Goal: Transaction & Acquisition: Purchase product/service

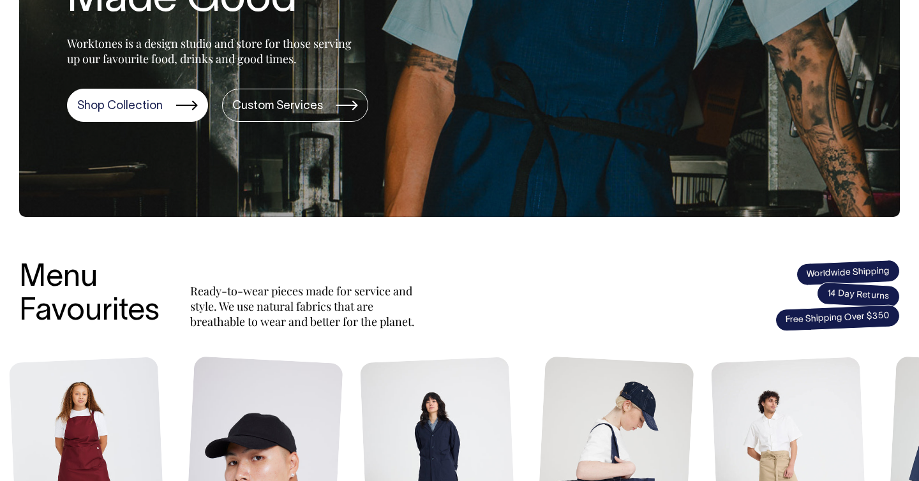
scroll to position [285, 0]
click at [140, 112] on link "Shop Collection" at bounding box center [137, 105] width 141 height 33
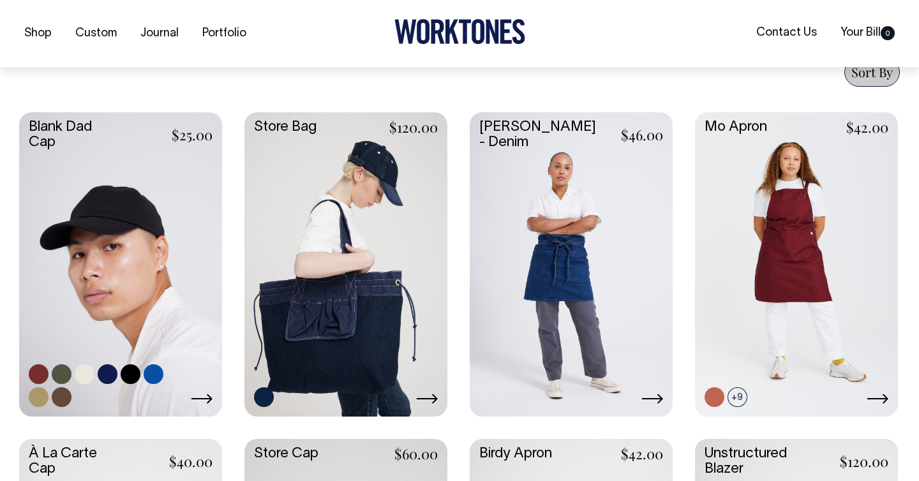
click at [116, 314] on link at bounding box center [120, 263] width 203 height 302
click at [149, 264] on link at bounding box center [120, 263] width 203 height 302
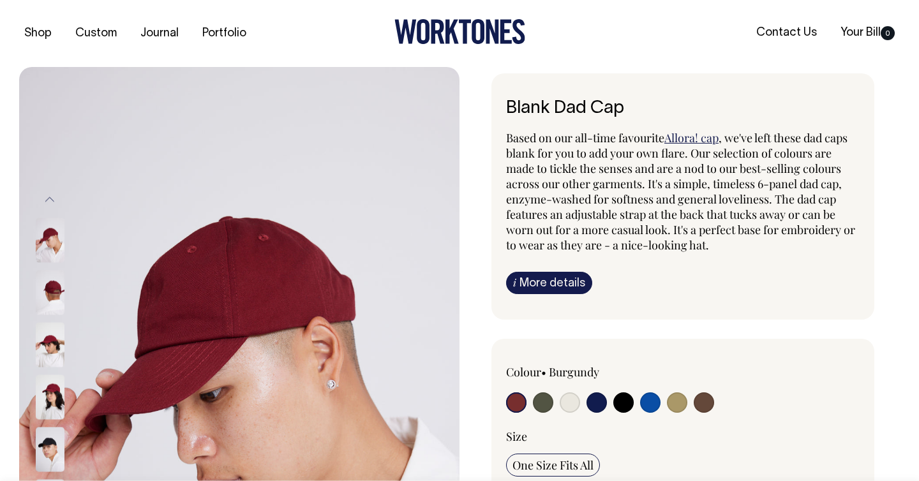
click at [542, 403] on input "radio" at bounding box center [543, 402] width 20 height 20
radio input "true"
select select "Olive"
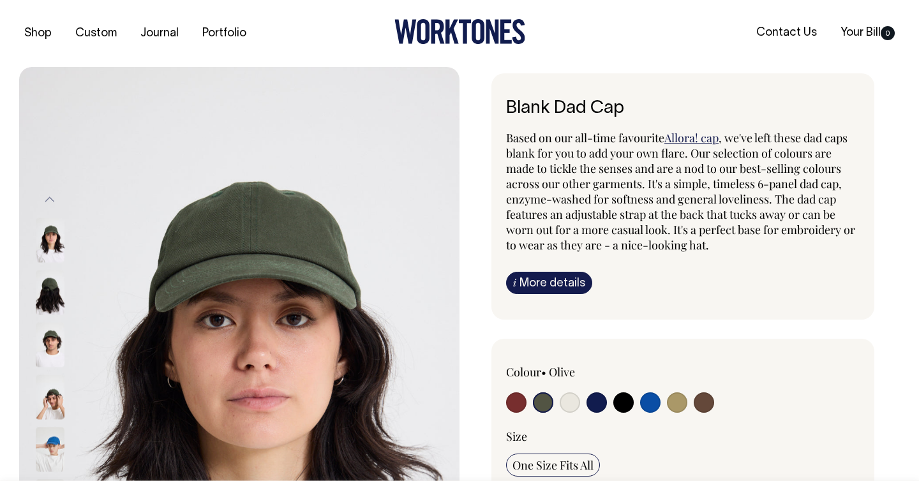
click at [569, 401] on input "radio" at bounding box center [570, 402] width 20 height 20
radio input "true"
select select "Natural"
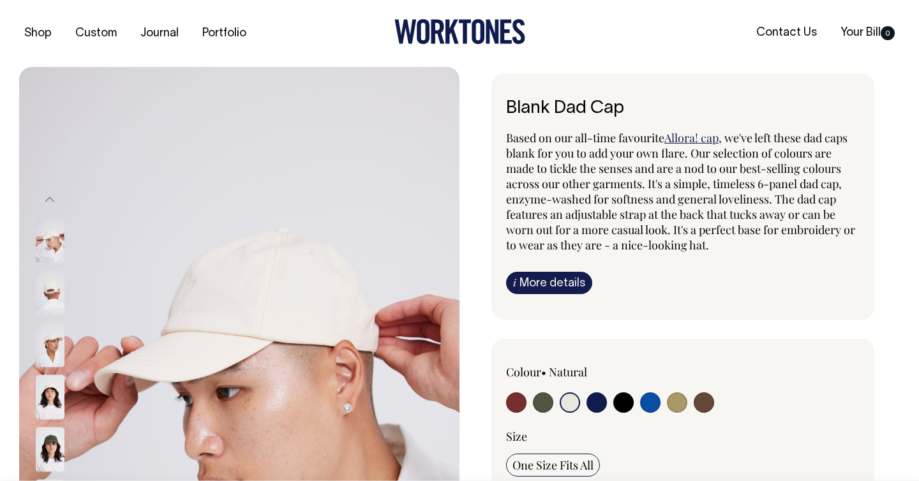
click at [590, 401] on input "radio" at bounding box center [596, 402] width 20 height 20
radio input "true"
select select "Dark Navy"
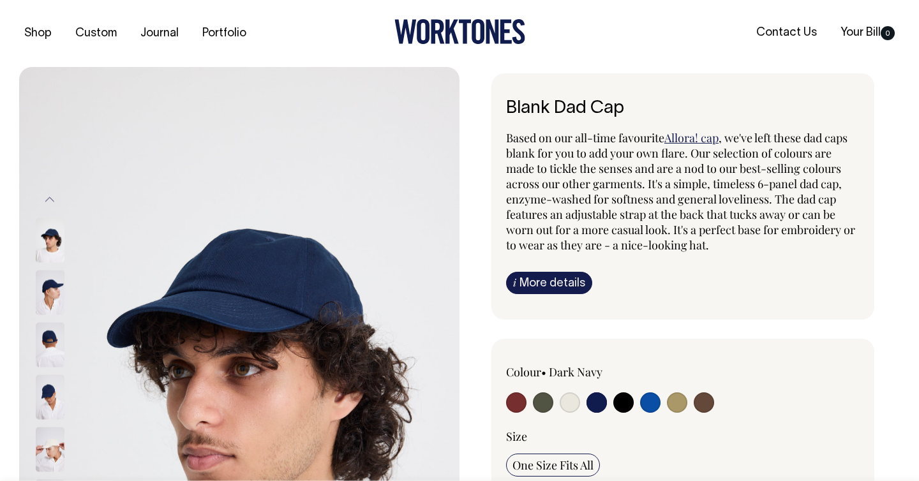
click at [624, 403] on input "radio" at bounding box center [623, 402] width 20 height 20
radio input "true"
select select "Black"
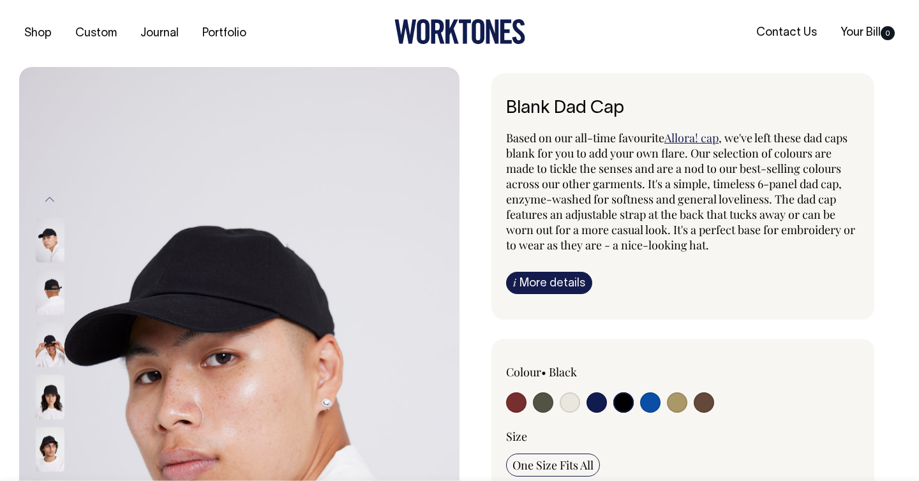
click at [648, 403] on input "radio" at bounding box center [650, 402] width 20 height 20
radio input "true"
select select "Worker Blue"
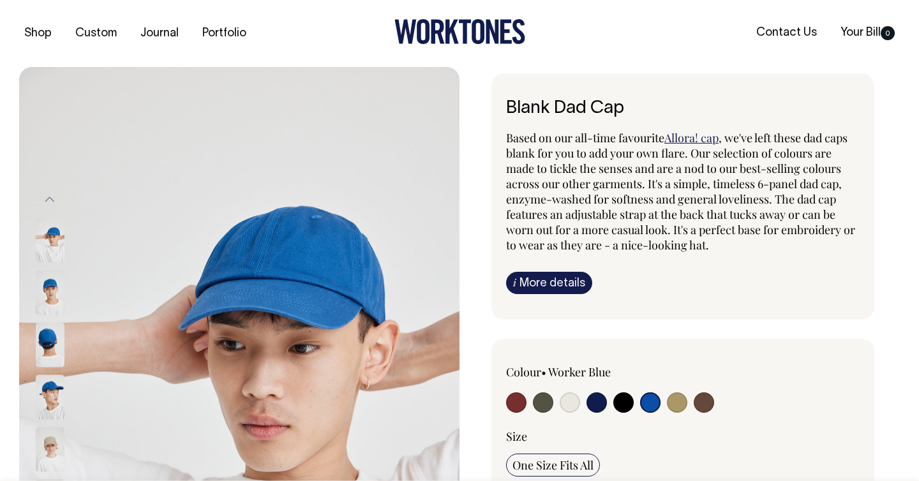
click at [676, 405] on input "radio" at bounding box center [677, 402] width 20 height 20
radio input "true"
select select "Washed Khaki"
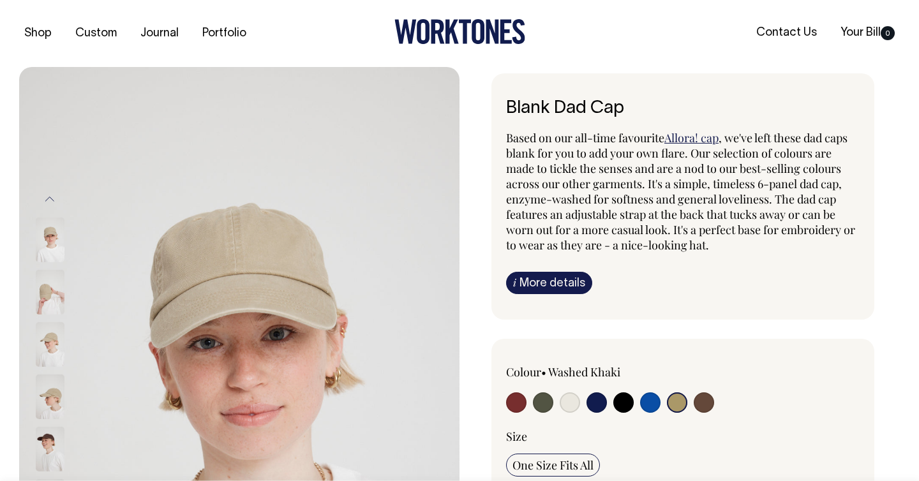
click at [703, 403] on input "radio" at bounding box center [704, 402] width 20 height 20
radio input "true"
select select "Espresso"
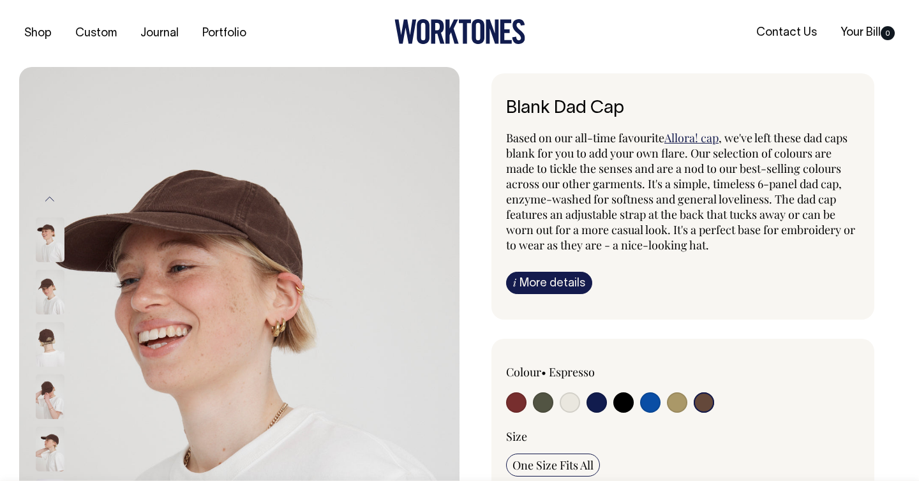
click at [651, 402] on input "radio" at bounding box center [650, 402] width 20 height 20
radio input "true"
select select "Worker Blue"
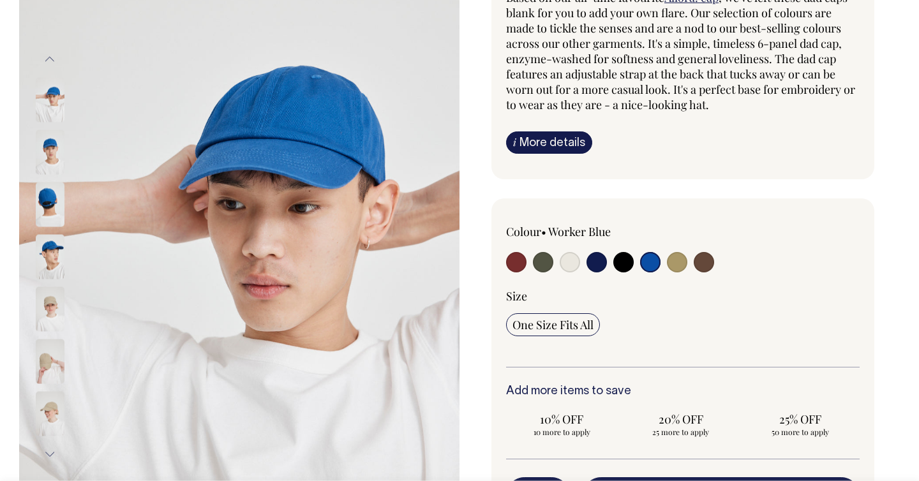
scroll to position [141, 0]
click at [58, 204] on img at bounding box center [50, 203] width 29 height 45
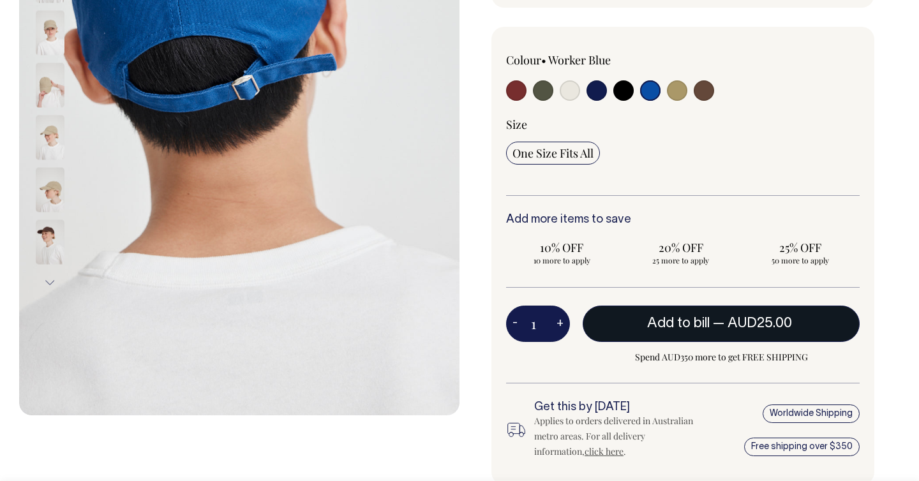
scroll to position [313, 0]
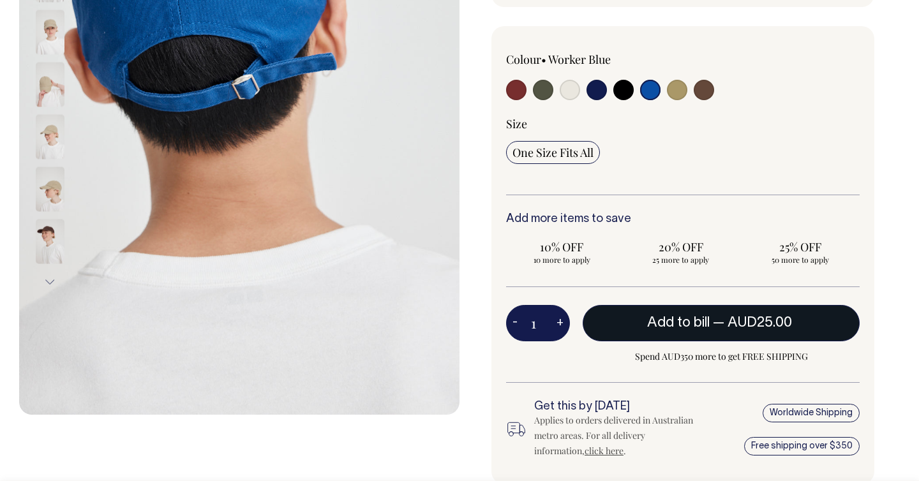
click at [662, 330] on button "Add to bill — AUD25.00" at bounding box center [721, 323] width 277 height 36
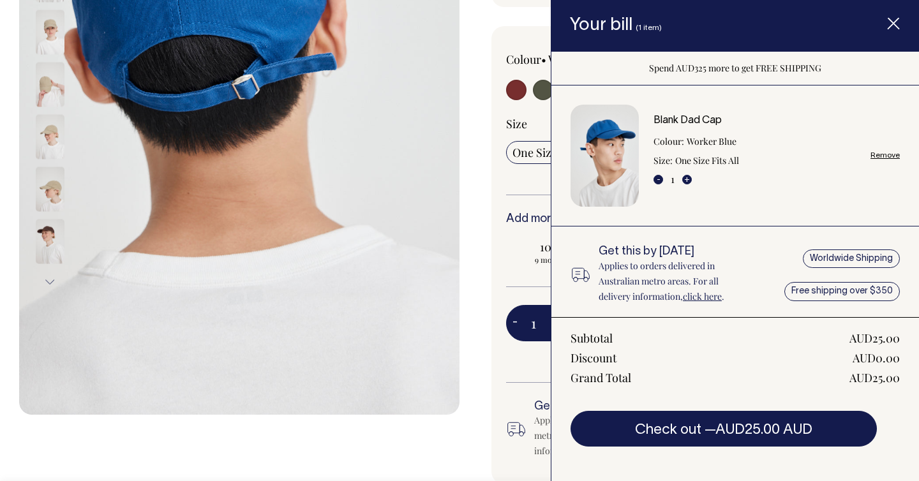
click at [500, 429] on div "Colour • Worker Blue" at bounding box center [682, 255] width 383 height 459
click at [506, 257] on input "10% OFF 9 more to apply" at bounding box center [562, 251] width 112 height 33
radio input "true"
type input "9"
radio input "true"
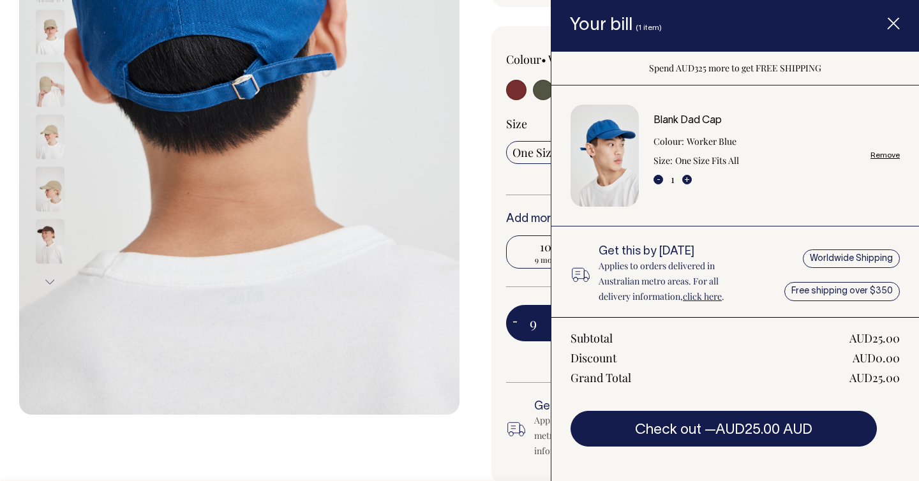
select select
type input "9"
click at [498, 255] on div "Colour • Worker Blue" at bounding box center [682, 255] width 383 height 459
click at [892, 21] on icon "Item added to your cart" at bounding box center [893, 24] width 13 height 13
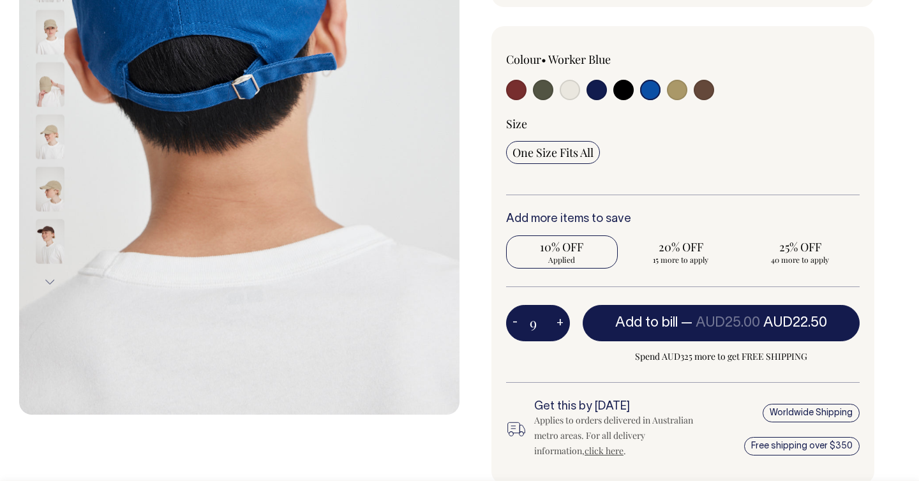
click at [562, 325] on button "+" at bounding box center [560, 324] width 20 height 26
type input "10"
radio input "true"
type input "10"
click at [562, 321] on button "+" at bounding box center [560, 324] width 20 height 26
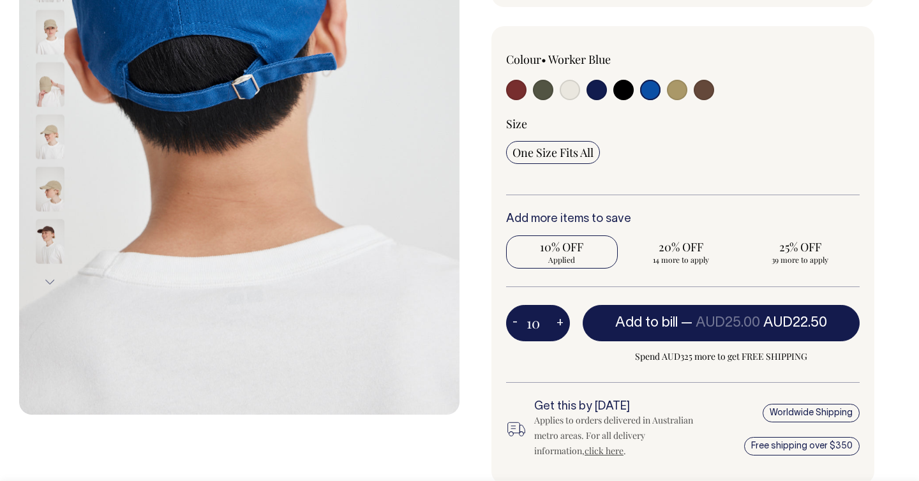
type input "11"
radio input "true"
type input "11"
click at [562, 321] on button "+" at bounding box center [560, 324] width 20 height 26
type input "12"
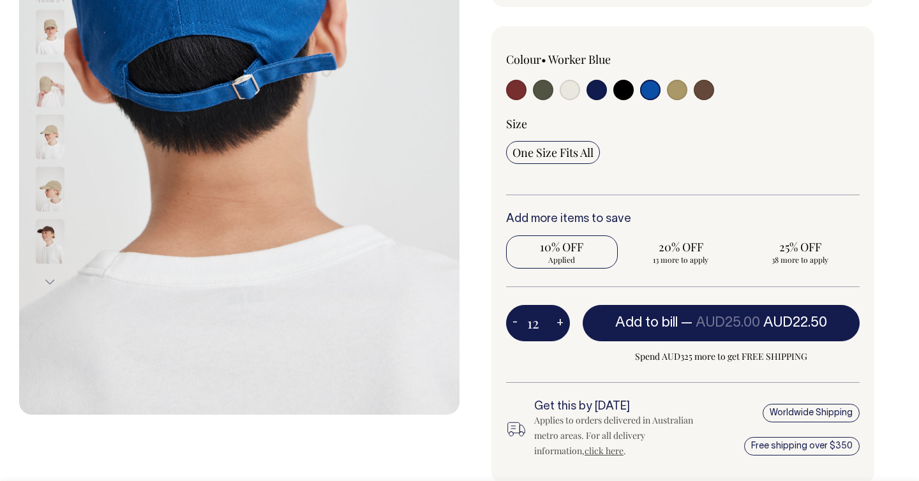
radio input "true"
type input "12"
click at [562, 321] on button "+" at bounding box center [560, 324] width 20 height 26
type input "13"
radio input "true"
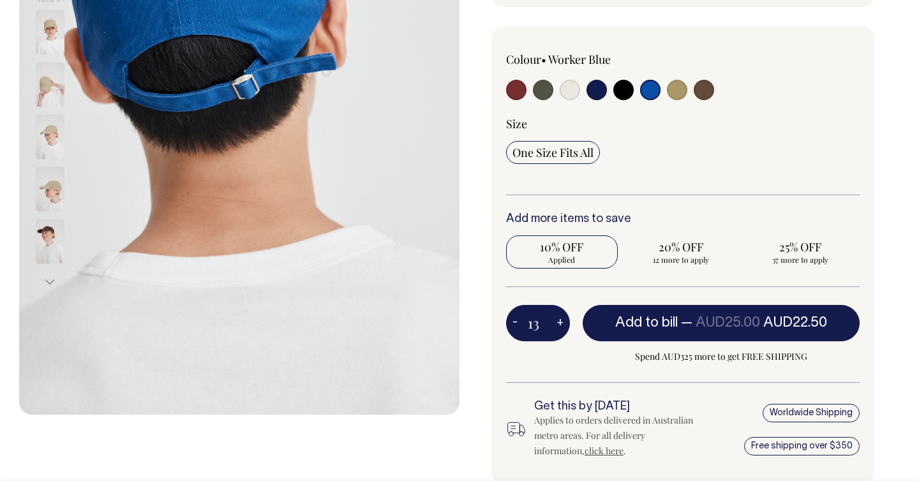
type input "13"
click at [513, 320] on button "-" at bounding box center [515, 324] width 18 height 26
type input "12"
radio input "true"
type input "12"
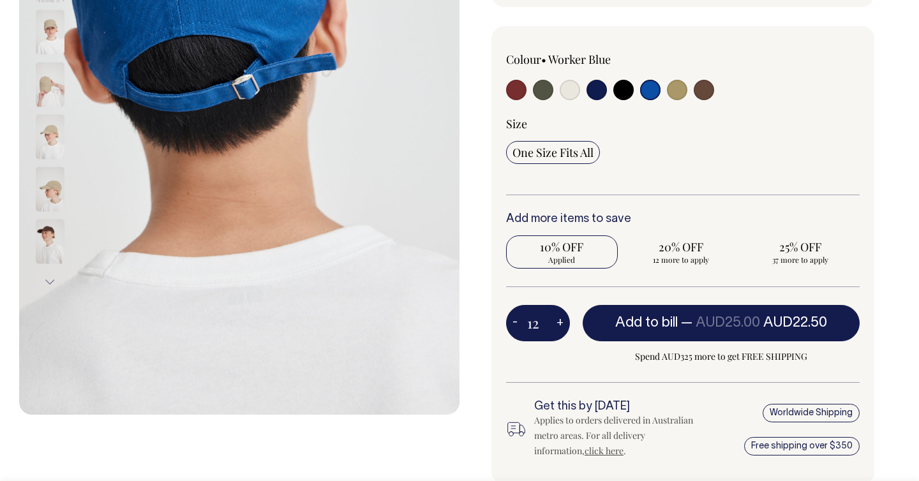
click at [513, 320] on button "-" at bounding box center [515, 324] width 18 height 26
type input "11"
radio input "true"
type input "11"
click at [513, 320] on button "-" at bounding box center [515, 324] width 18 height 26
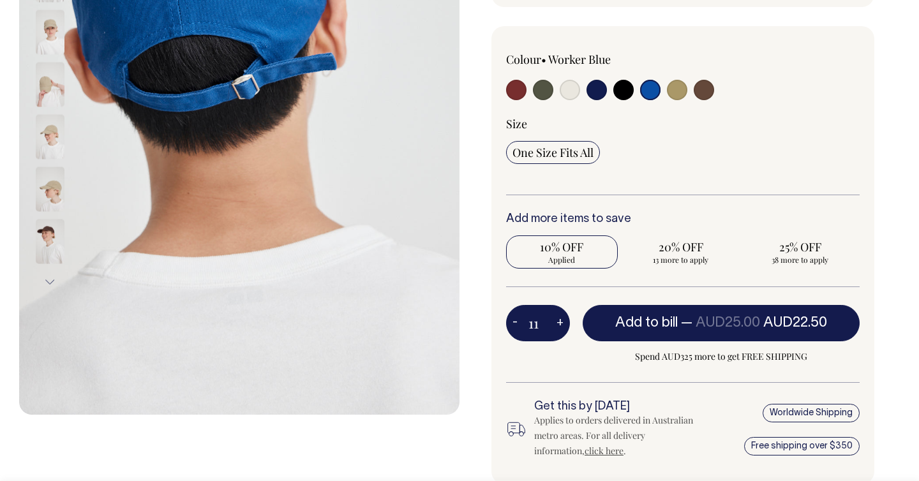
type input "10"
radio input "true"
type input "10"
click at [521, 259] on span "Applied" at bounding box center [561, 260] width 99 height 10
click at [521, 259] on input "10% OFF Applied" at bounding box center [562, 251] width 112 height 33
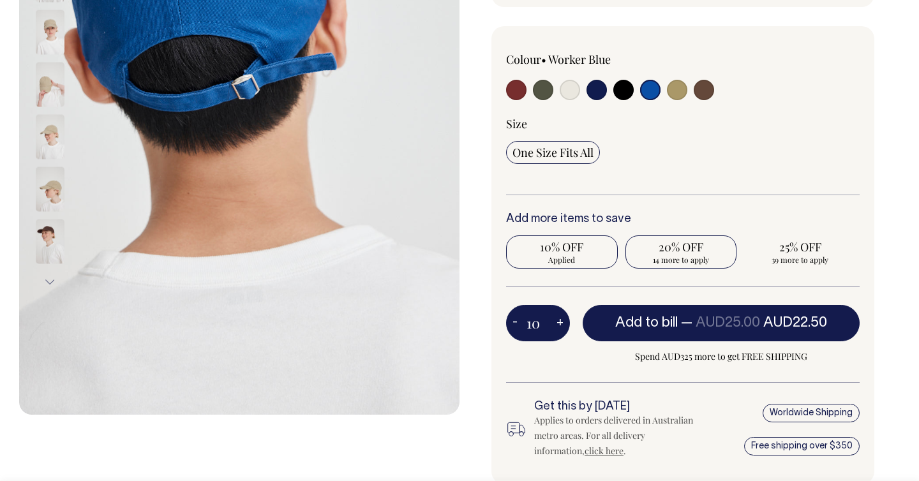
click at [666, 244] on span "20% OFF" at bounding box center [681, 246] width 99 height 15
click at [666, 244] on input "20% OFF 14 more to apply" at bounding box center [681, 251] width 112 height 33
radio input "true"
type input "24"
radio input "false"
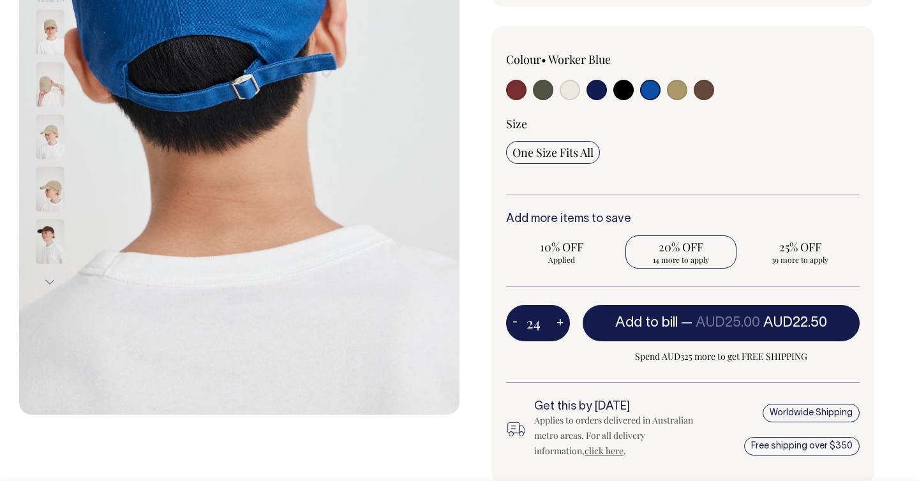
radio input "true"
select select
type input "24"
click at [562, 253] on span "10% OFF" at bounding box center [561, 246] width 99 height 15
click at [562, 253] on input "10% OFF Requirement met" at bounding box center [562, 251] width 112 height 33
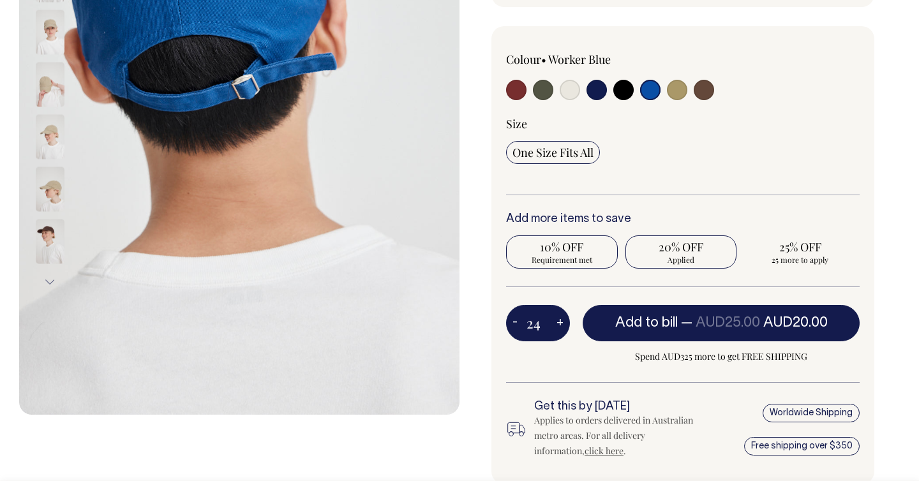
radio input "true"
type input "9"
radio input "true"
radio input "false"
select select
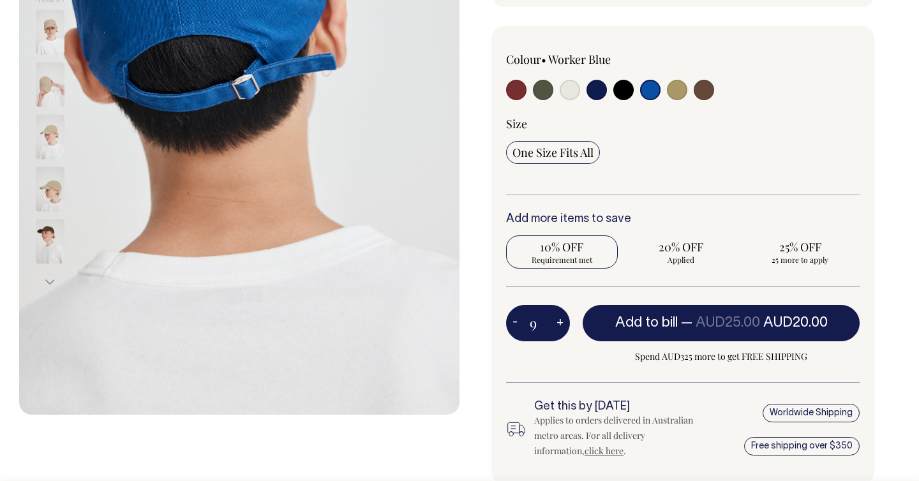
type input "9"
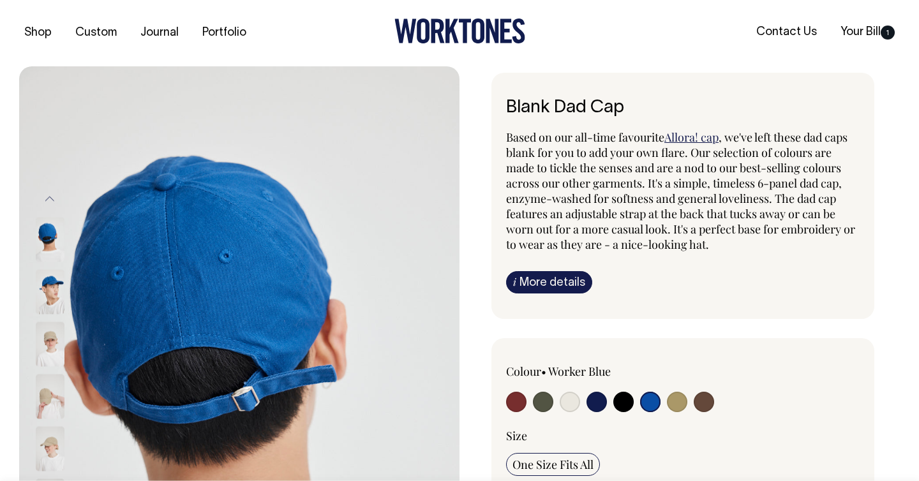
scroll to position [0, 0]
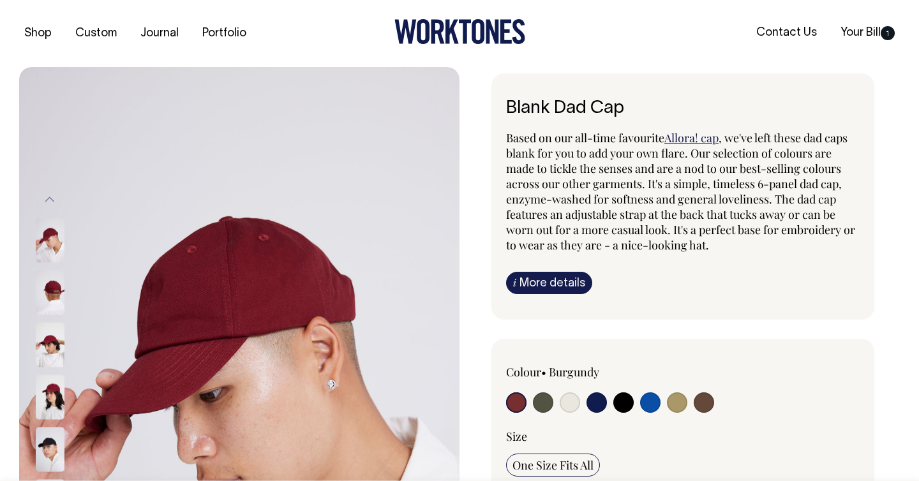
click at [535, 401] on input "radio" at bounding box center [543, 402] width 20 height 20
radio input "true"
select select "Olive"
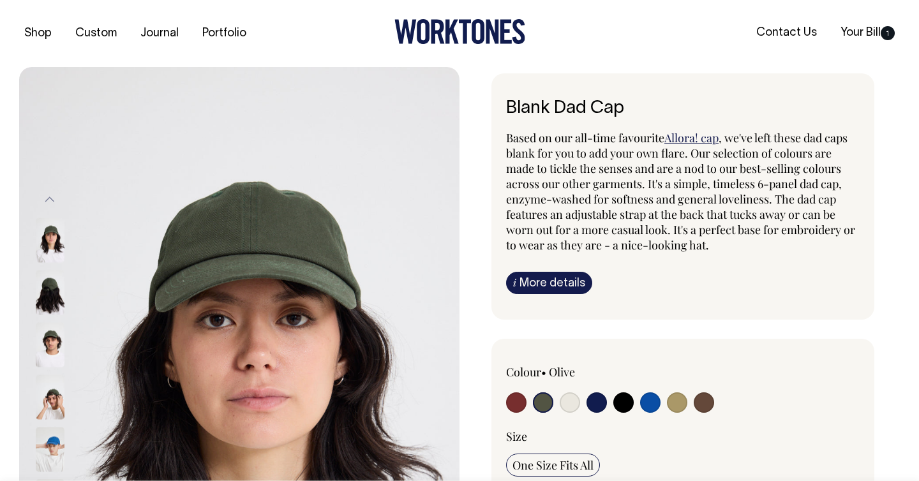
click at [569, 399] on input "radio" at bounding box center [570, 402] width 20 height 20
radio input "true"
select select "Natural"
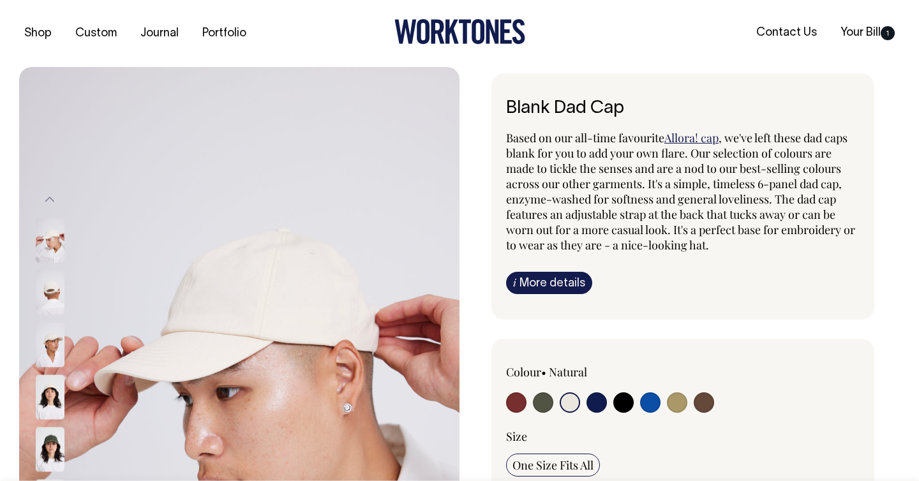
click at [600, 402] on input "radio" at bounding box center [596, 402] width 20 height 20
radio input "true"
select select "Dark Navy"
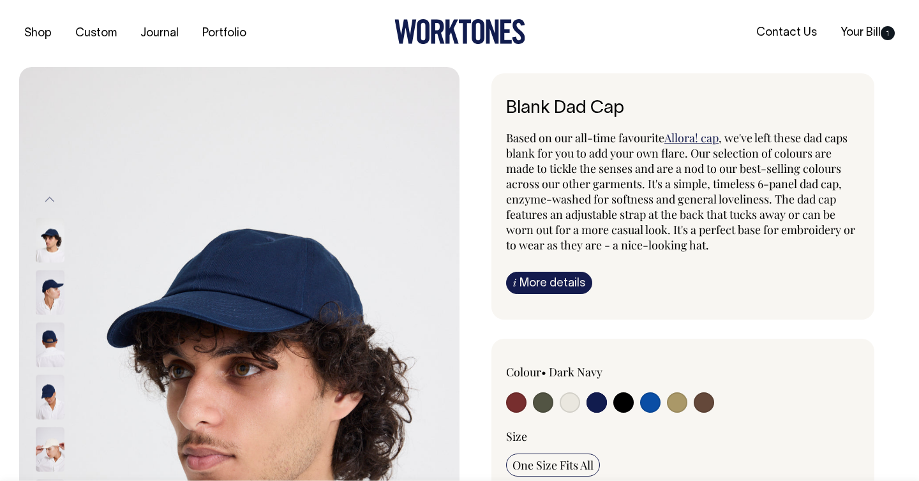
click at [623, 402] on input "radio" at bounding box center [623, 402] width 20 height 20
radio input "true"
select select "Black"
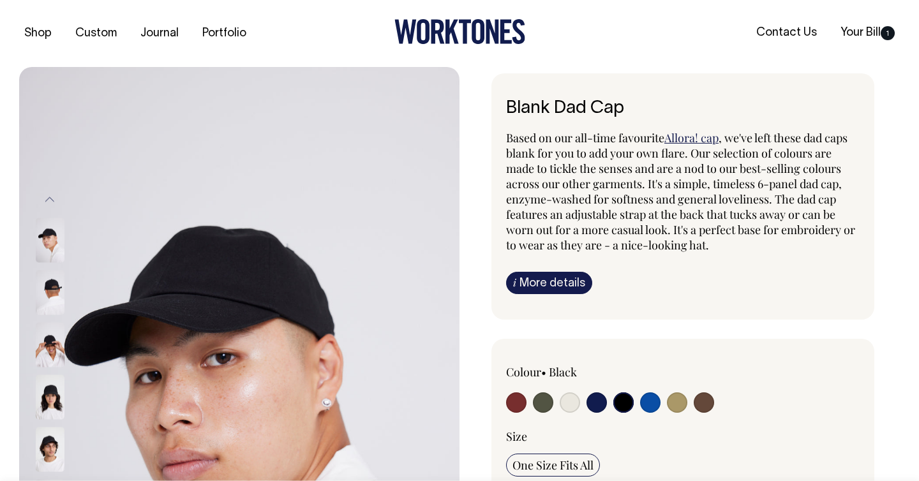
click at [689, 400] on div at bounding box center [754, 385] width 212 height 42
click at [681, 401] on input "radio" at bounding box center [677, 402] width 20 height 20
radio input "true"
select select "Washed Khaki"
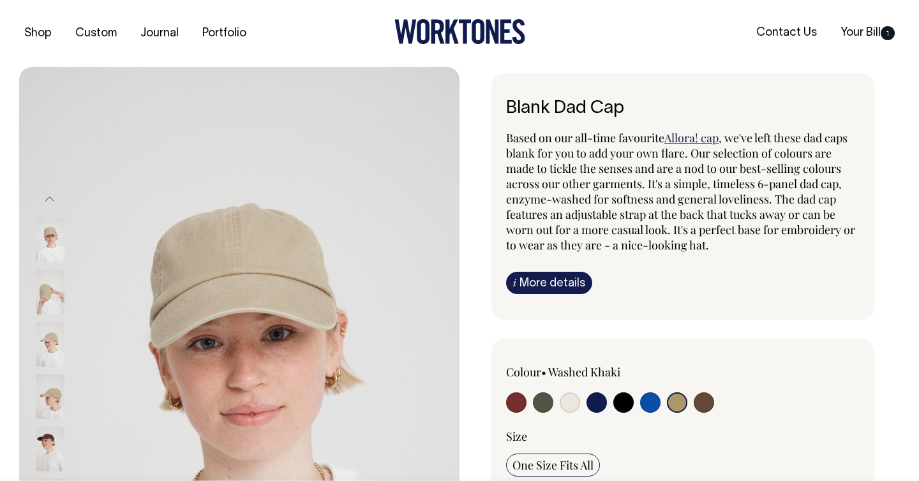
click at [696, 403] on input "radio" at bounding box center [704, 402] width 20 height 20
radio input "true"
select select "Espresso"
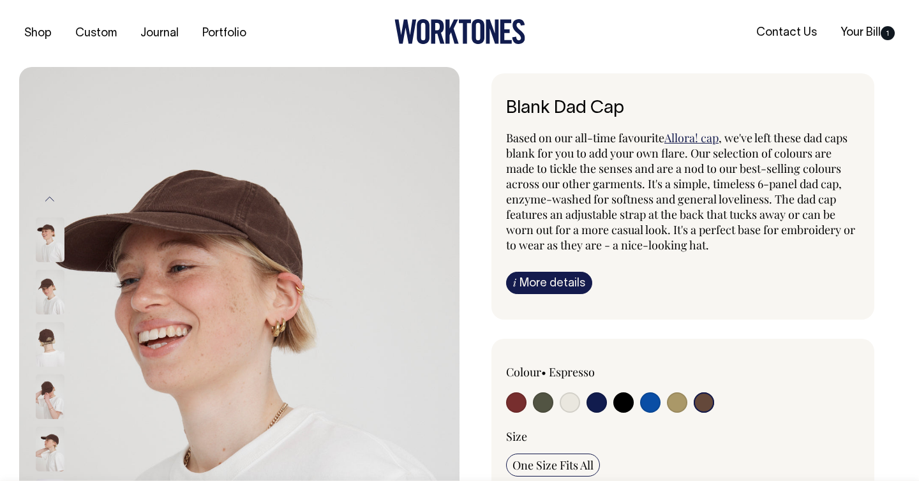
click at [47, 246] on img at bounding box center [50, 240] width 29 height 45
click at [50, 283] on img at bounding box center [50, 292] width 29 height 45
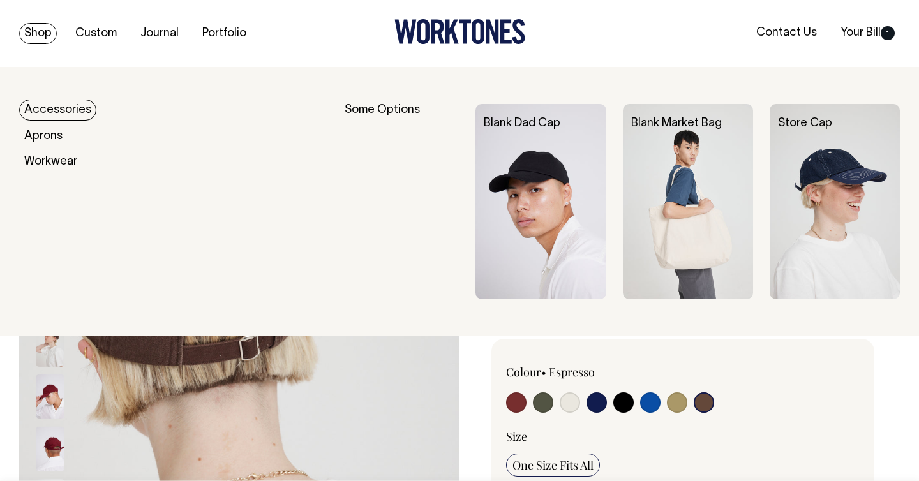
click at [59, 114] on link "Accessories" at bounding box center [57, 110] width 77 height 21
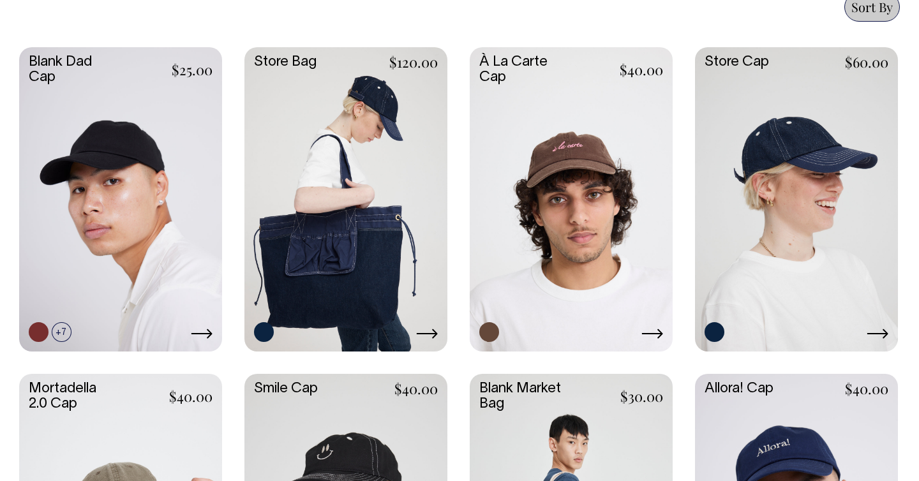
scroll to position [569, 0]
click at [780, 140] on link at bounding box center [796, 199] width 203 height 302
click at [560, 181] on link at bounding box center [571, 199] width 203 height 302
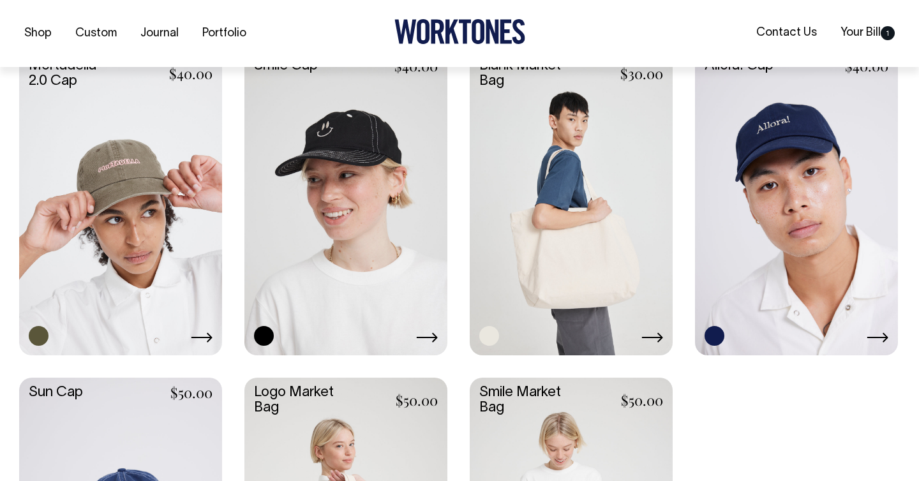
scroll to position [893, 0]
click at [100, 227] on link at bounding box center [120, 201] width 203 height 302
click at [322, 153] on link at bounding box center [345, 201] width 203 height 302
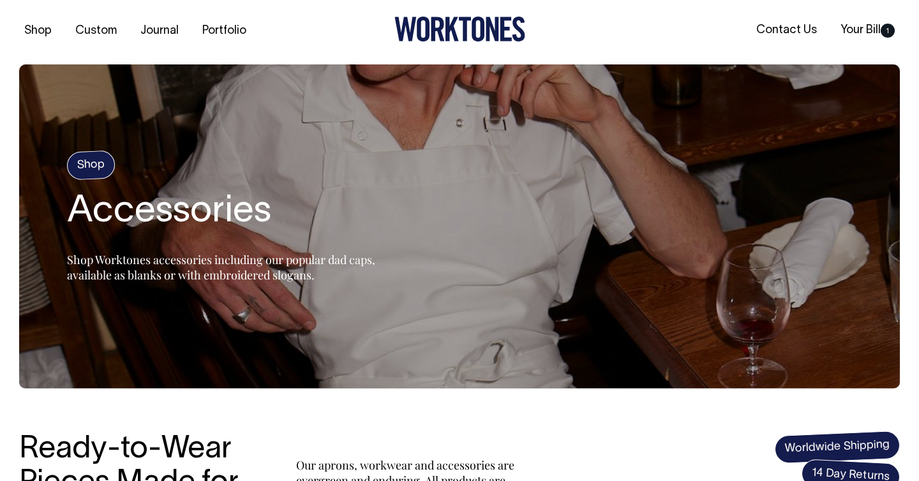
scroll to position [0, 0]
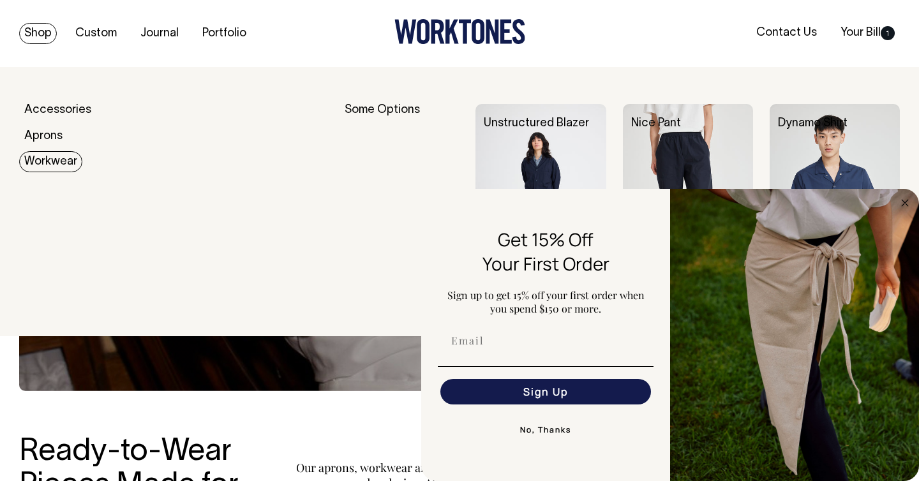
click at [58, 163] on link "Workwear" at bounding box center [50, 161] width 63 height 21
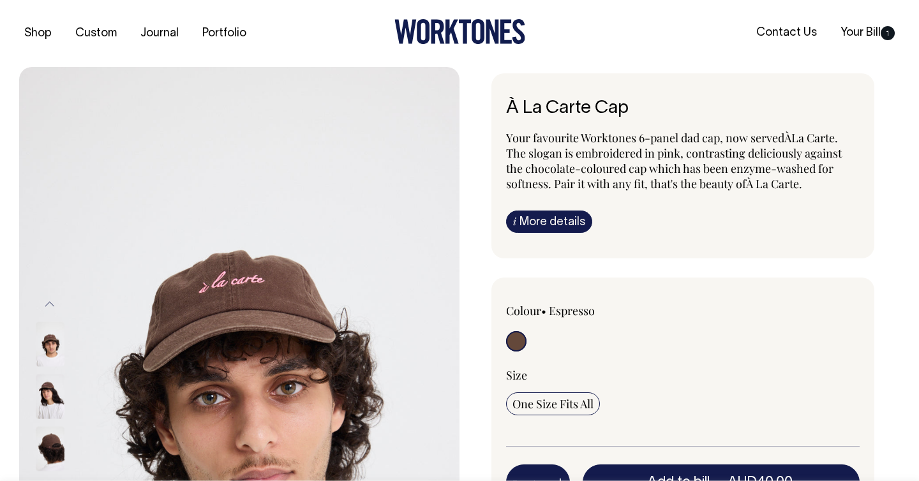
click at [55, 396] on img at bounding box center [50, 396] width 29 height 45
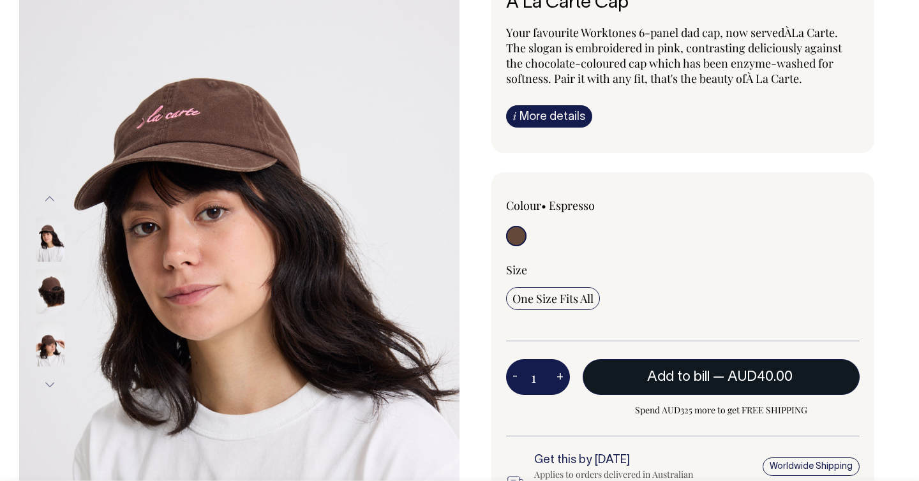
scroll to position [106, 0]
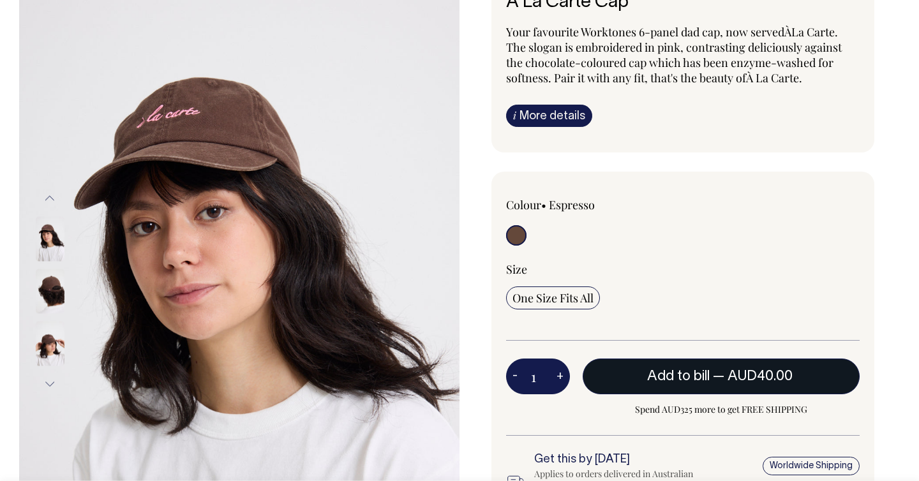
click at [622, 371] on button "Add to bill — AUD40.00" at bounding box center [721, 377] width 277 height 36
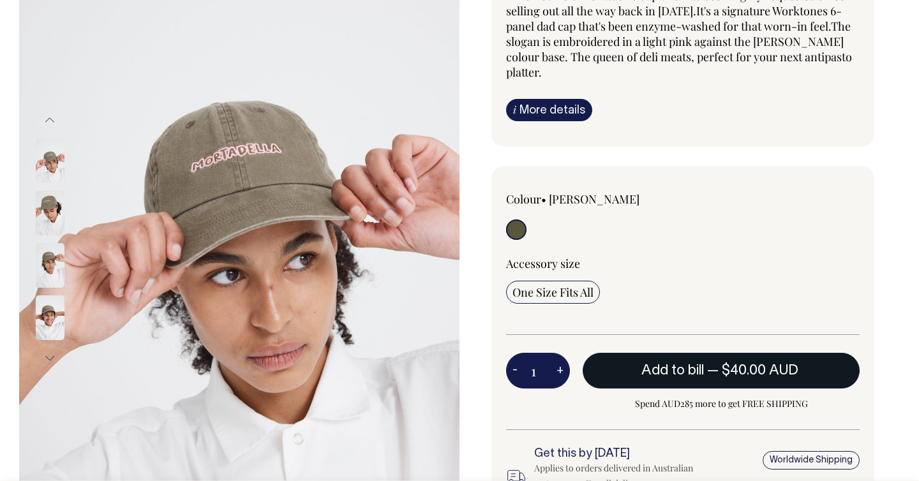
click at [657, 364] on span "Add to bill" at bounding box center [672, 370] width 63 height 13
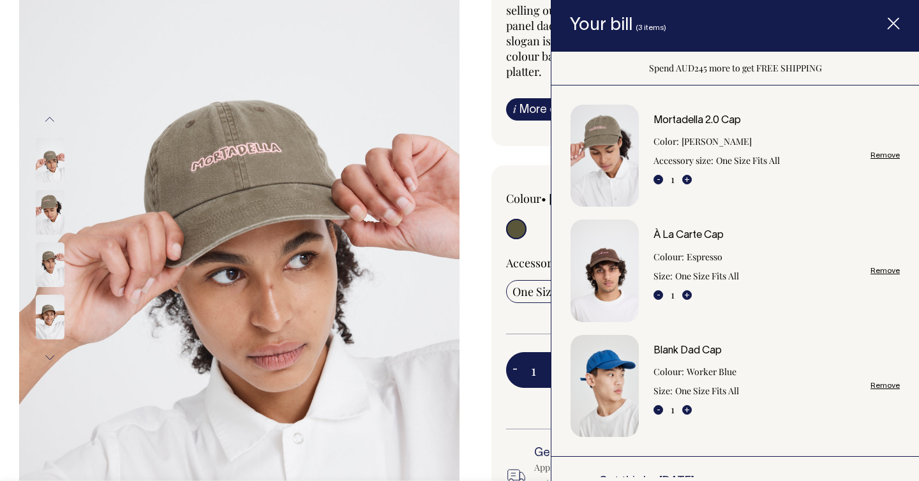
click at [460, 270] on div "Mortadella 2.0 Cap The Mortadella 2.0 is here, freshly sliced for your enjoymen…" at bounding box center [679, 275] width 440 height 720
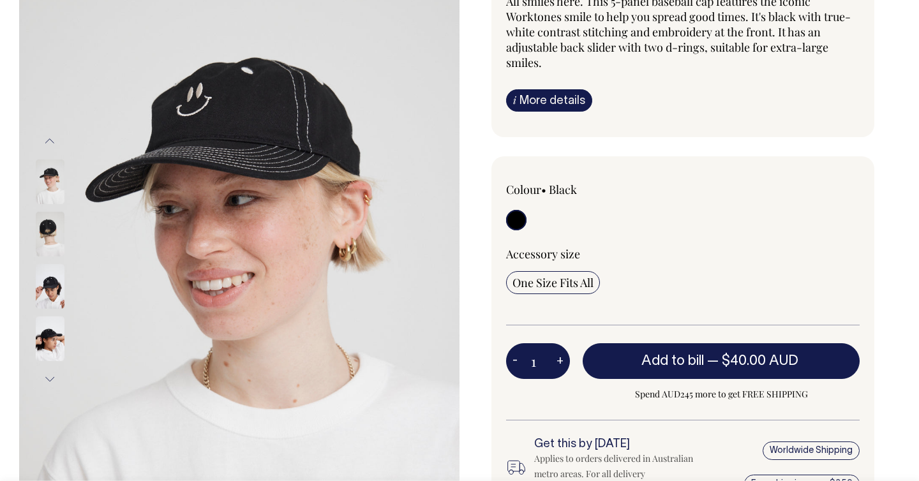
scroll to position [137, 0]
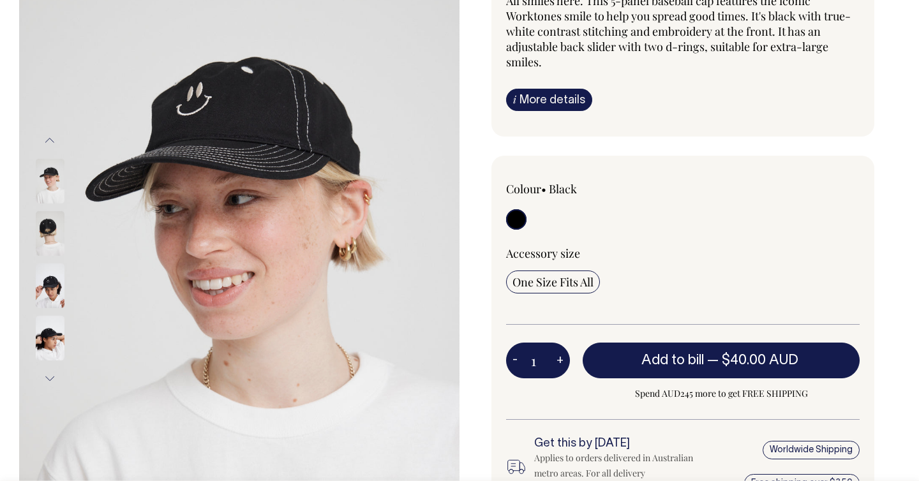
click at [45, 292] on img at bounding box center [50, 286] width 29 height 45
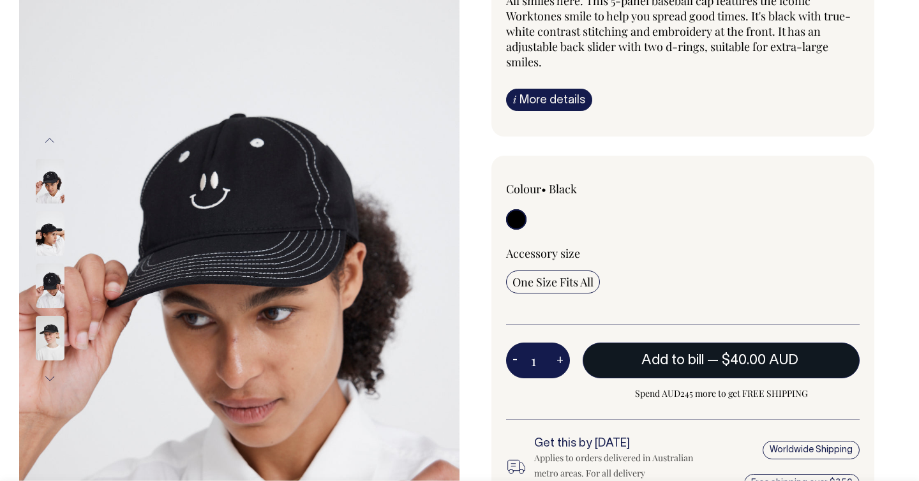
click at [652, 358] on span "Add to bill" at bounding box center [672, 360] width 63 height 13
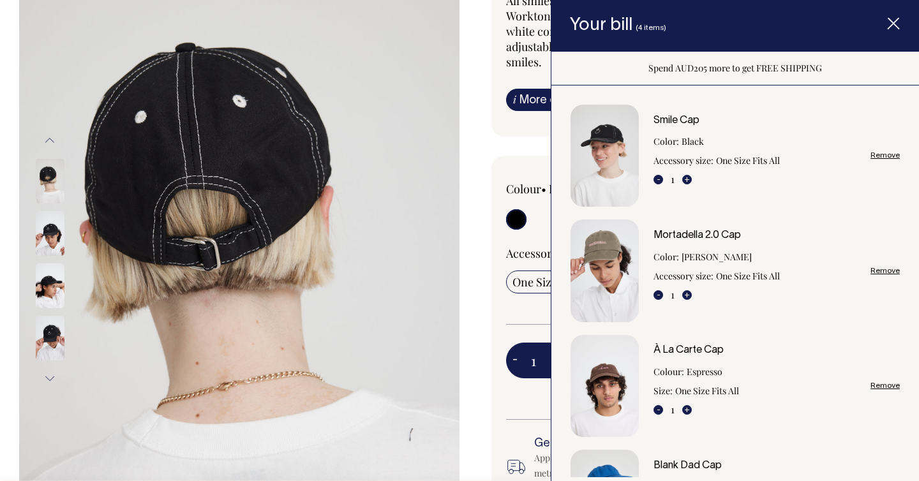
drag, startPoint x: 466, startPoint y: 124, endPoint x: 466, endPoint y: 114, distance: 10.8
click at [466, 114] on div "Smile Cap All smiles here. This 5-panel baseball cap features the iconic Workto…" at bounding box center [679, 280] width 440 height 689
click at [897, 19] on icon "Item added to your cart" at bounding box center [893, 24] width 13 height 13
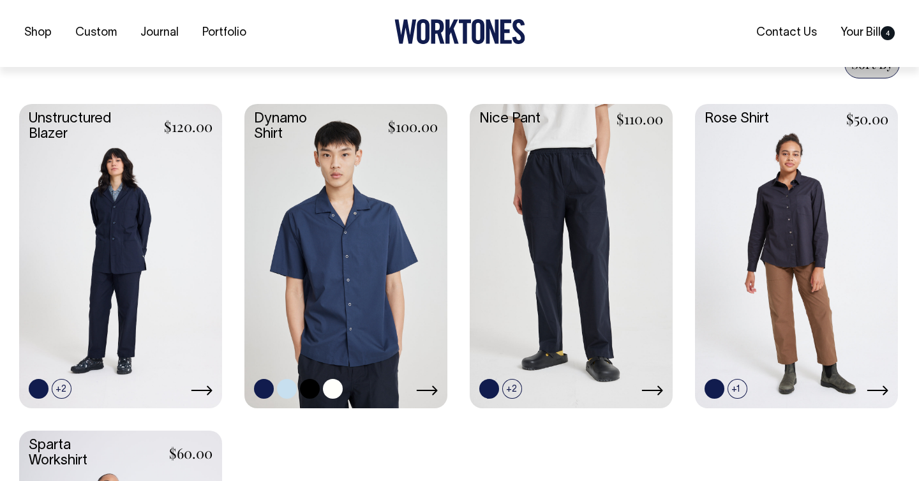
scroll to position [514, 0]
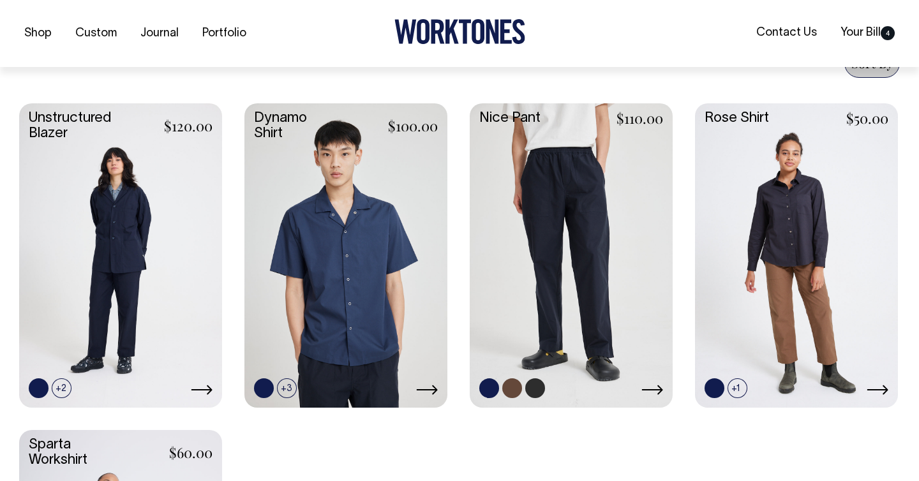
click at [634, 170] on link at bounding box center [571, 254] width 203 height 302
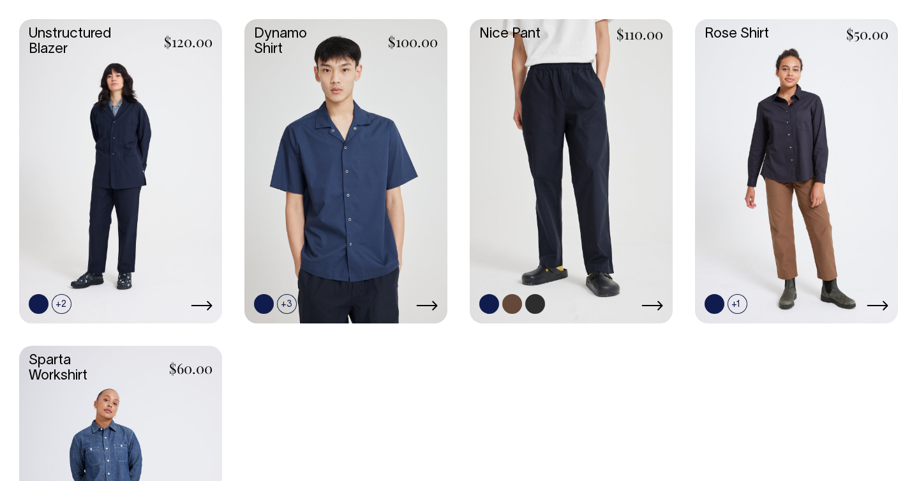
scroll to position [598, 0]
click at [539, 304] on link at bounding box center [535, 304] width 20 height 20
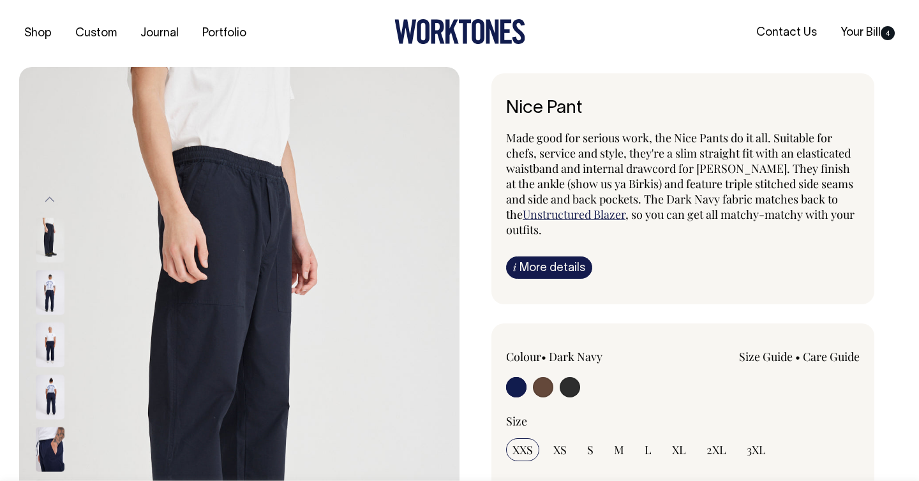
click at [51, 299] on img at bounding box center [50, 292] width 29 height 45
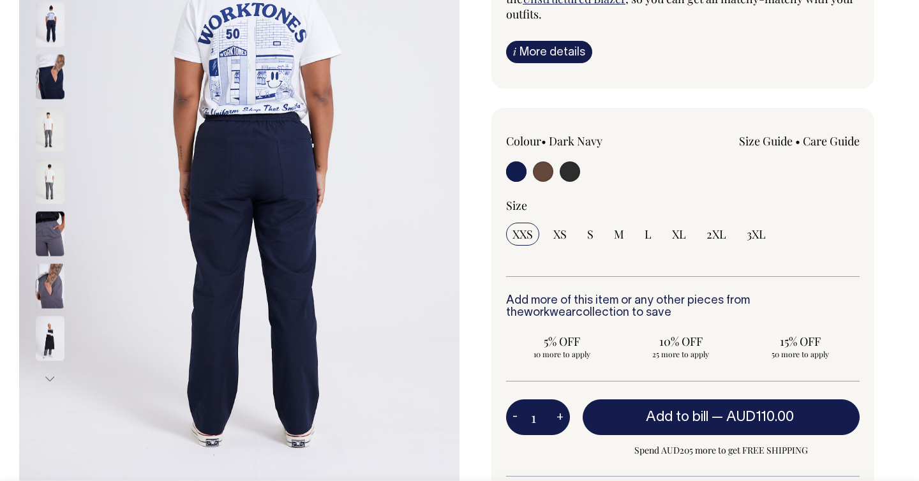
scroll to position [216, 0]
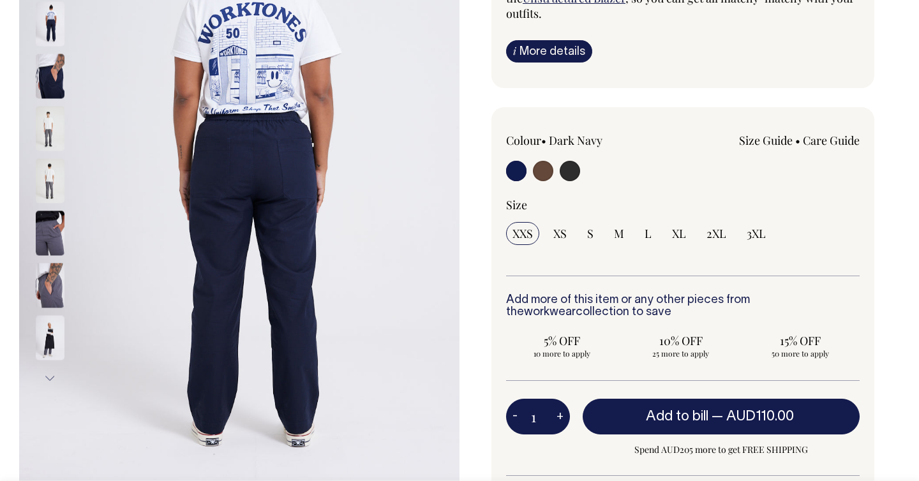
click at [53, 236] on img at bounding box center [50, 233] width 29 height 45
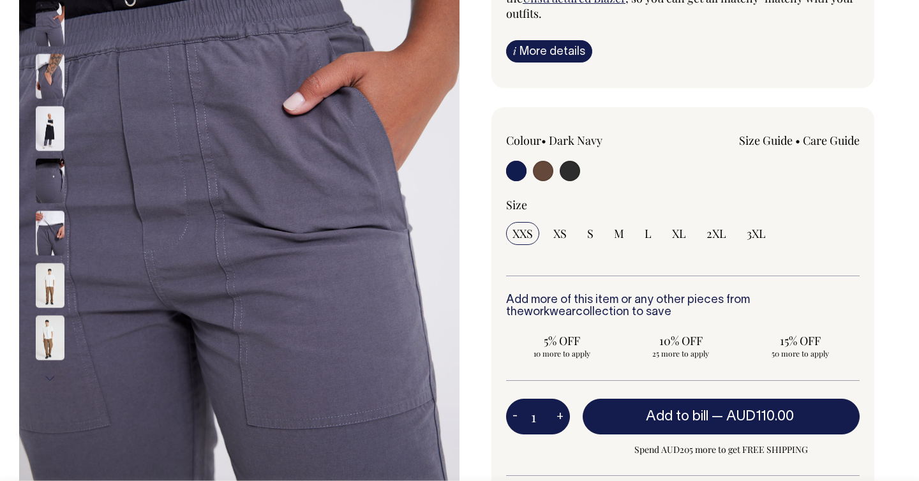
click at [58, 282] on img at bounding box center [50, 285] width 29 height 45
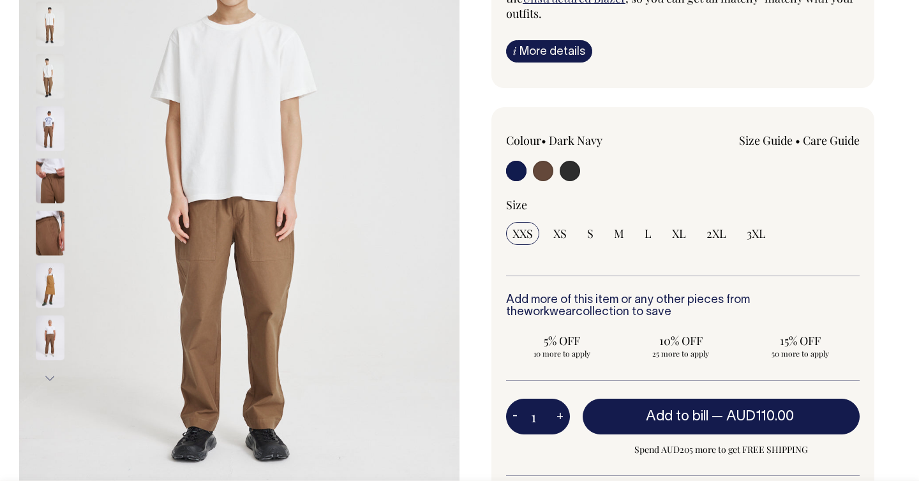
click at [47, 248] on img at bounding box center [50, 233] width 29 height 45
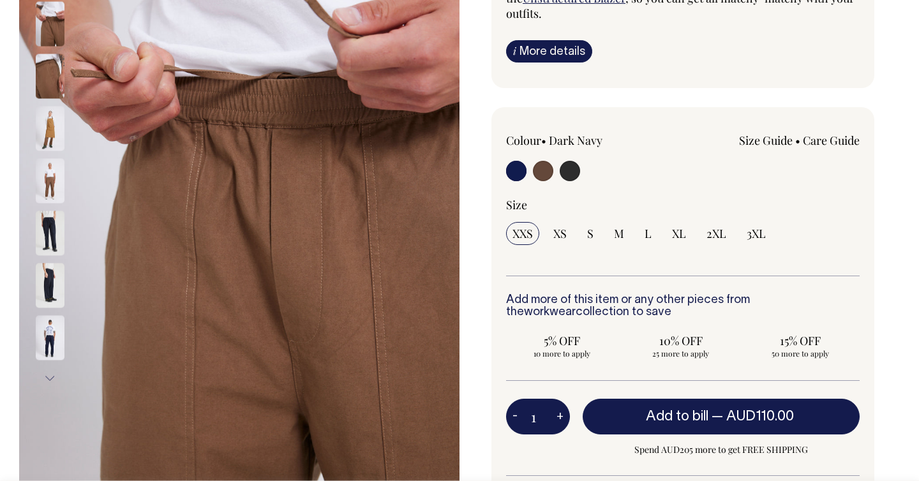
click at [51, 273] on img at bounding box center [50, 285] width 29 height 45
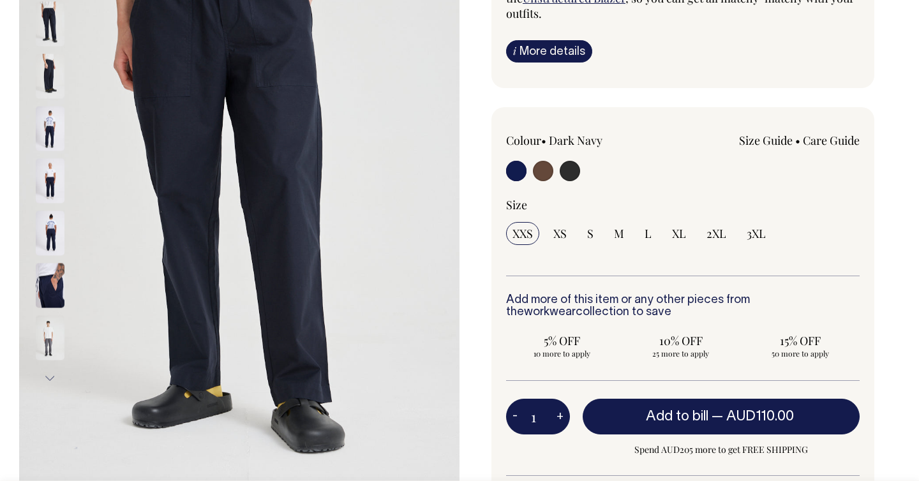
click at [43, 126] on img at bounding box center [50, 128] width 29 height 45
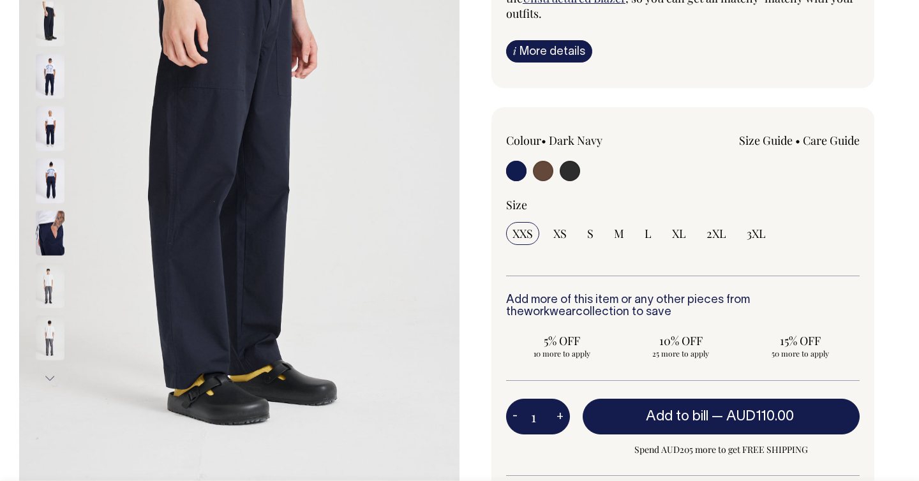
click at [48, 168] on img at bounding box center [50, 180] width 29 height 45
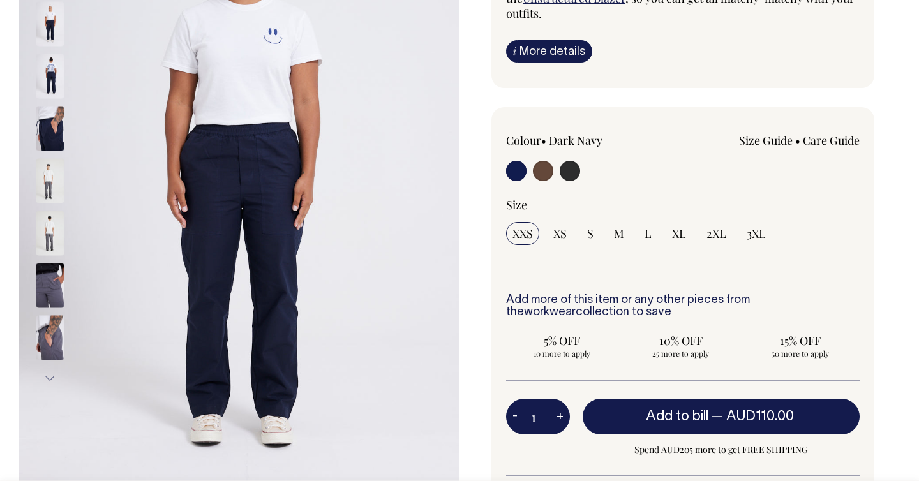
click at [46, 71] on img at bounding box center [50, 76] width 29 height 45
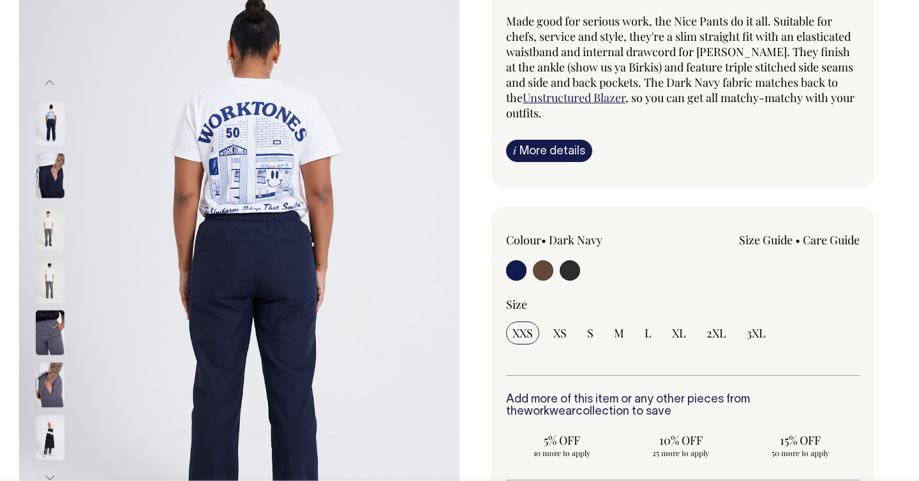
scroll to position [117, 0]
click at [51, 76] on button "Previous" at bounding box center [49, 83] width 19 height 29
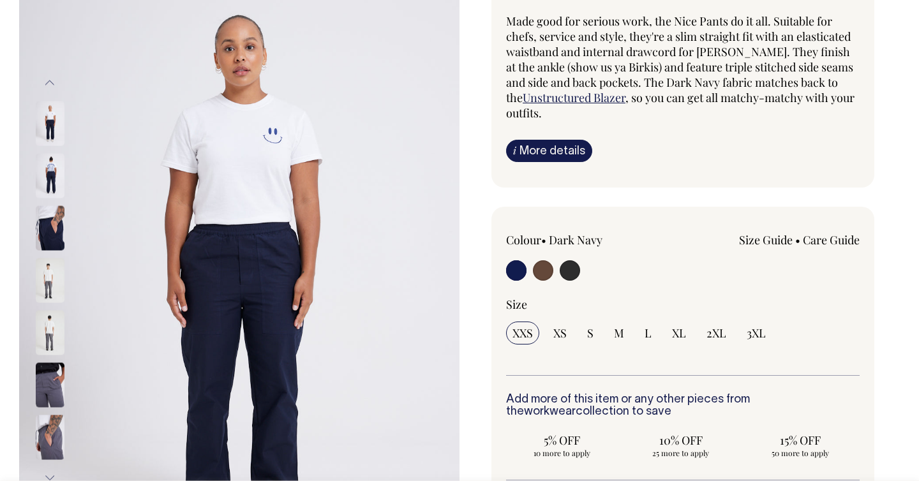
click at [42, 66] on div "Previous Next" at bounding box center [67, 280] width 64 height 660
click at [43, 73] on button "Previous" at bounding box center [49, 83] width 19 height 29
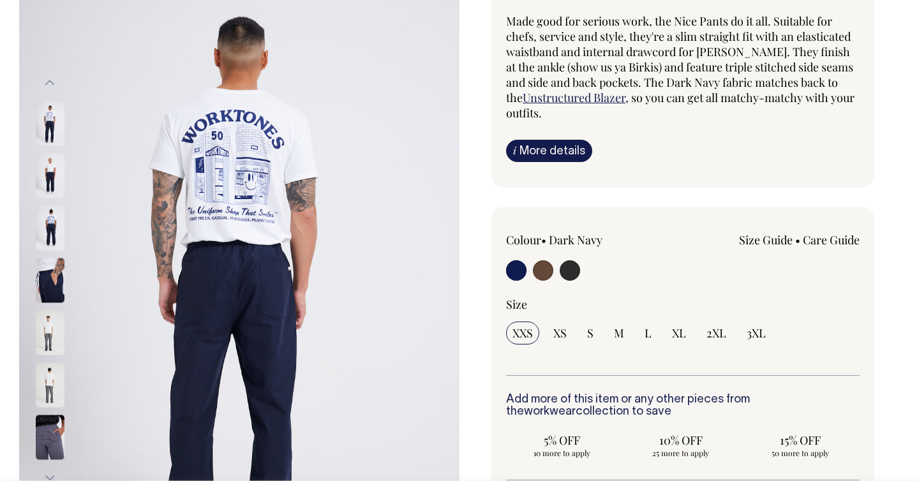
click at [54, 114] on img at bounding box center [50, 123] width 29 height 45
click at [177, 151] on img at bounding box center [239, 280] width 440 height 660
click at [258, 238] on img at bounding box center [239, 280] width 440 height 660
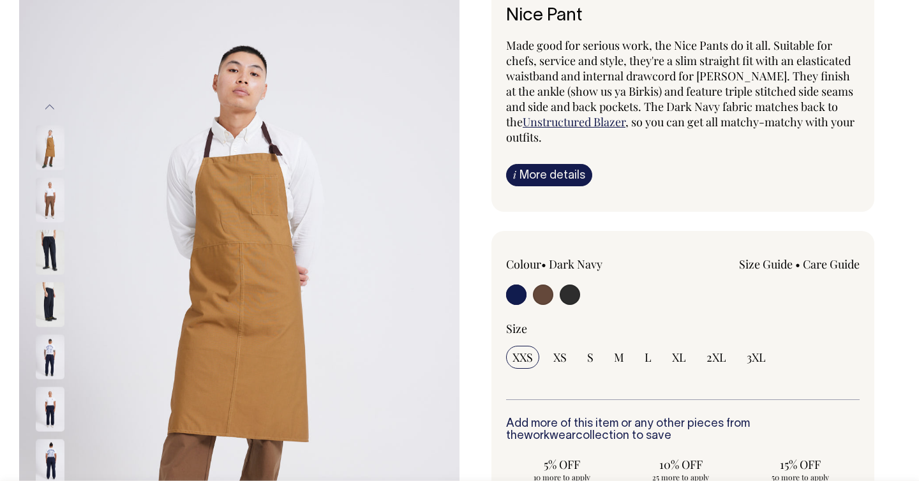
scroll to position [93, 0]
click at [644, 357] on span "L" at bounding box center [647, 357] width 7 height 15
click at [644, 357] on input "L" at bounding box center [648, 357] width 20 height 23
radio input "true"
select select "L"
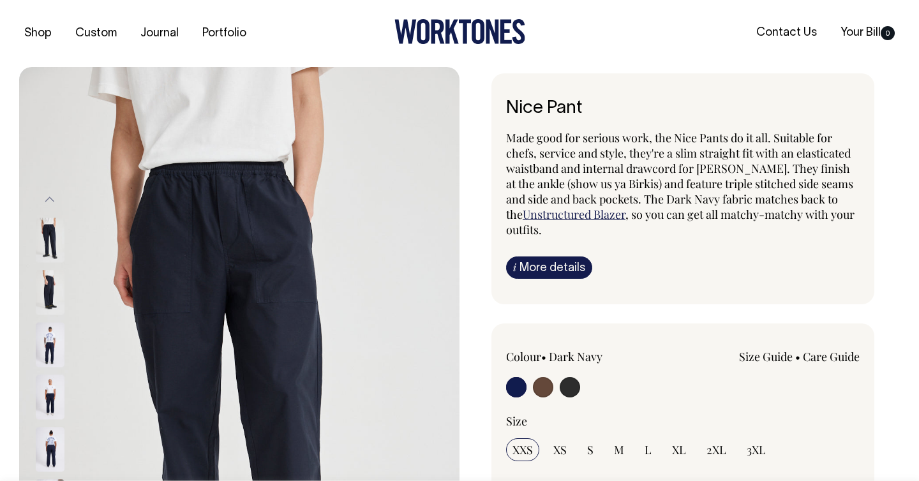
radio input "true"
select select "Charcoal"
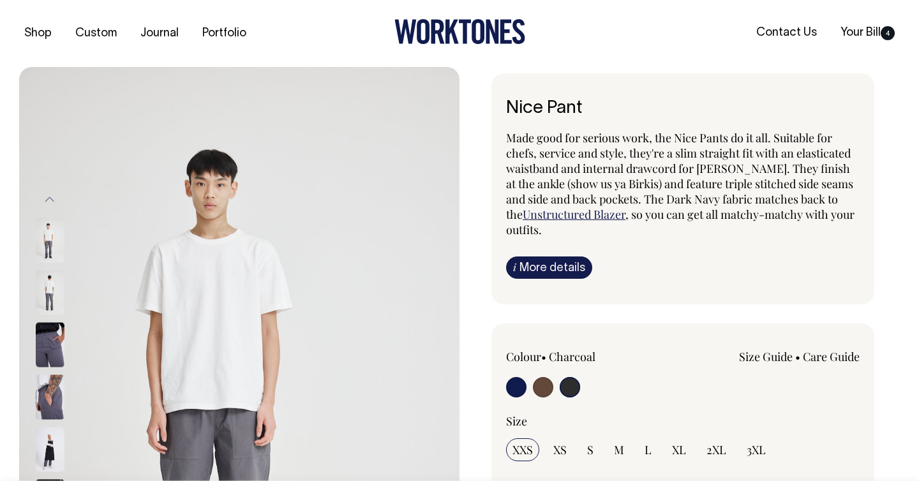
click at [565, 387] on input "radio" at bounding box center [570, 387] width 20 height 20
click at [544, 388] on input "radio" at bounding box center [543, 387] width 20 height 20
radio input "true"
radio input "false"
radio input "true"
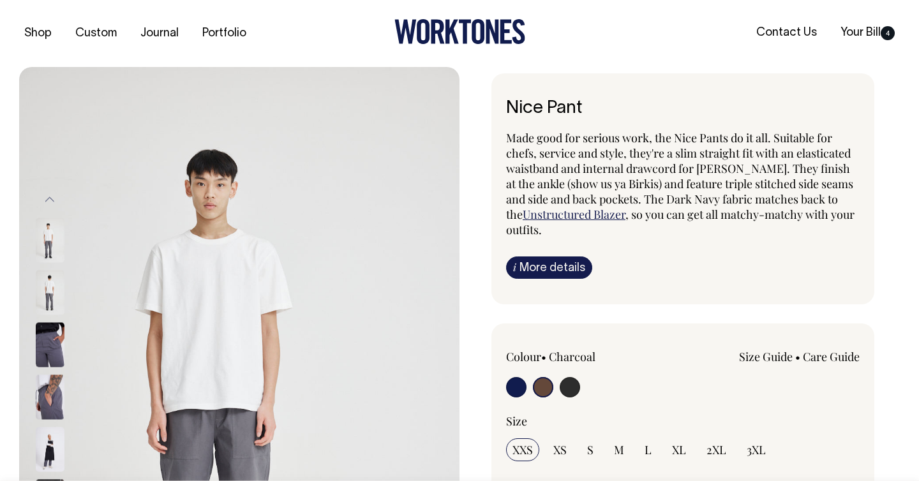
select select "Chocolate"
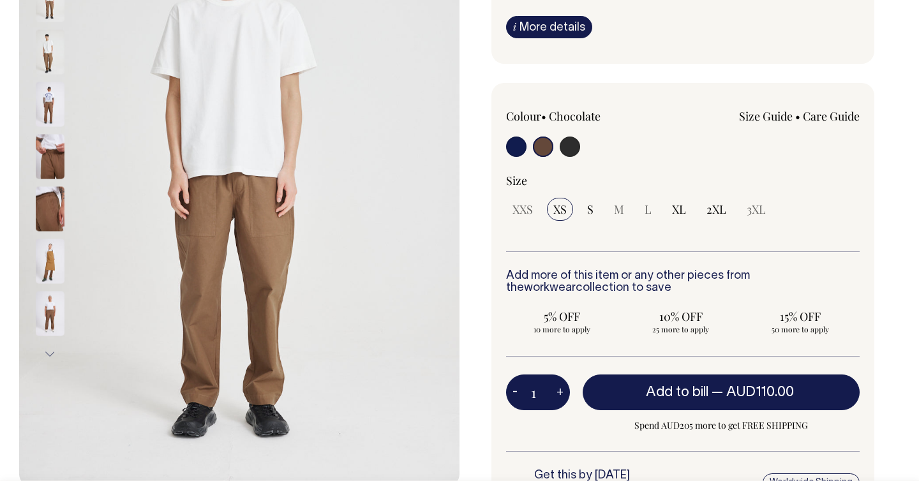
scroll to position [241, 0]
click at [518, 151] on input "radio" at bounding box center [516, 147] width 20 height 20
radio input "true"
select select "Dark Navy"
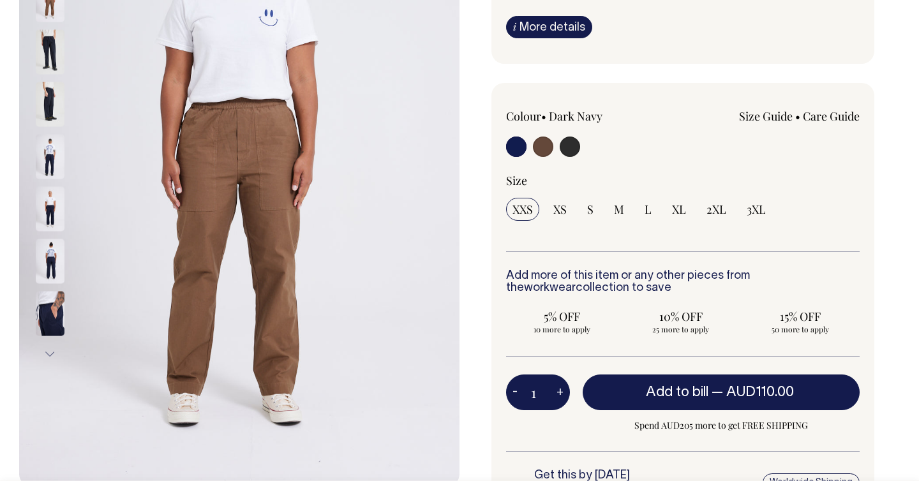
click at [515, 142] on input "radio" at bounding box center [516, 147] width 20 height 20
click at [514, 149] on input "radio" at bounding box center [516, 147] width 20 height 20
click at [524, 155] on label at bounding box center [516, 149] width 20 height 24
click at [524, 155] on input "radio" at bounding box center [516, 147] width 20 height 20
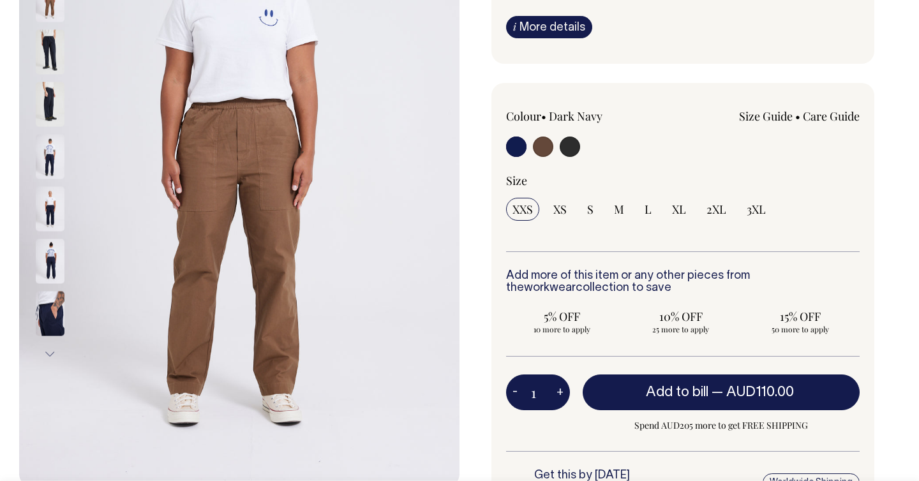
click at [511, 140] on input "radio" at bounding box center [516, 147] width 20 height 20
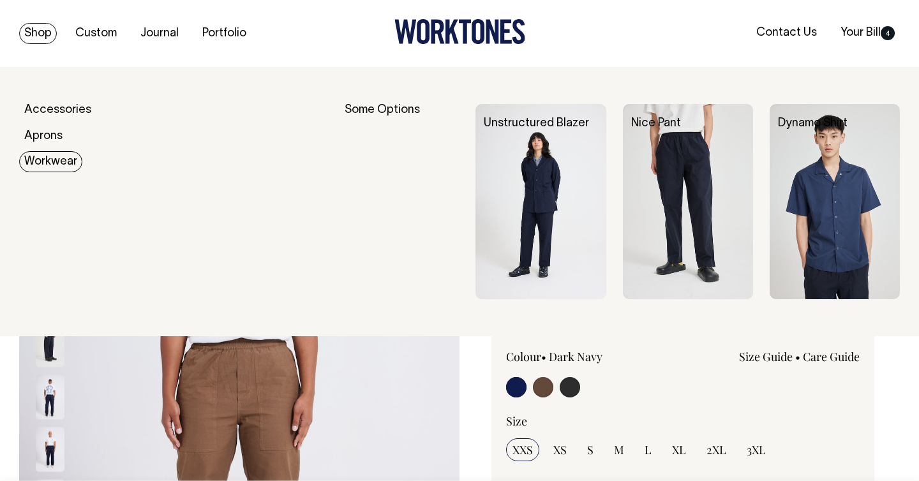
click at [54, 155] on link "Workwear" at bounding box center [50, 161] width 63 height 21
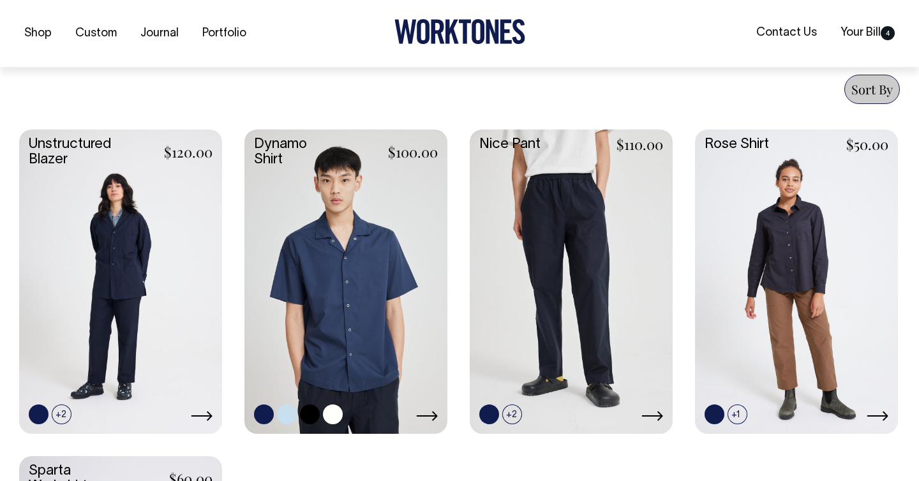
click at [336, 278] on link at bounding box center [345, 281] width 203 height 302
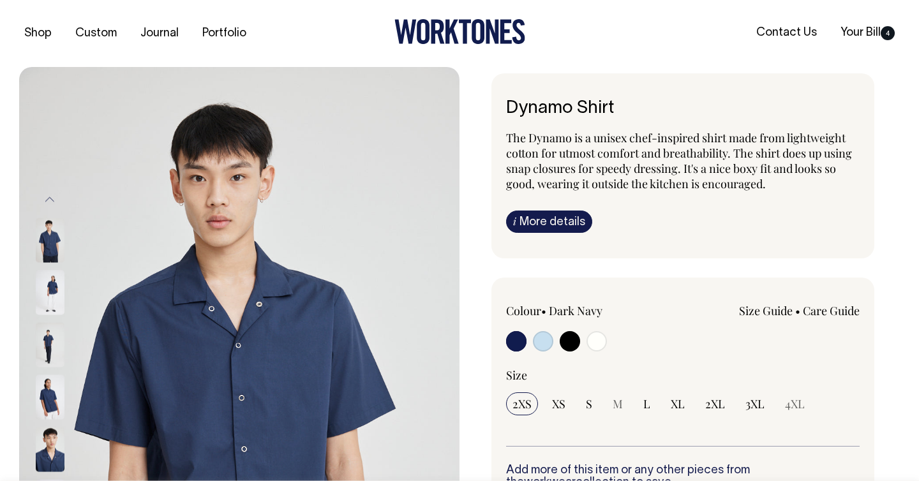
click at [51, 294] on img at bounding box center [50, 292] width 29 height 45
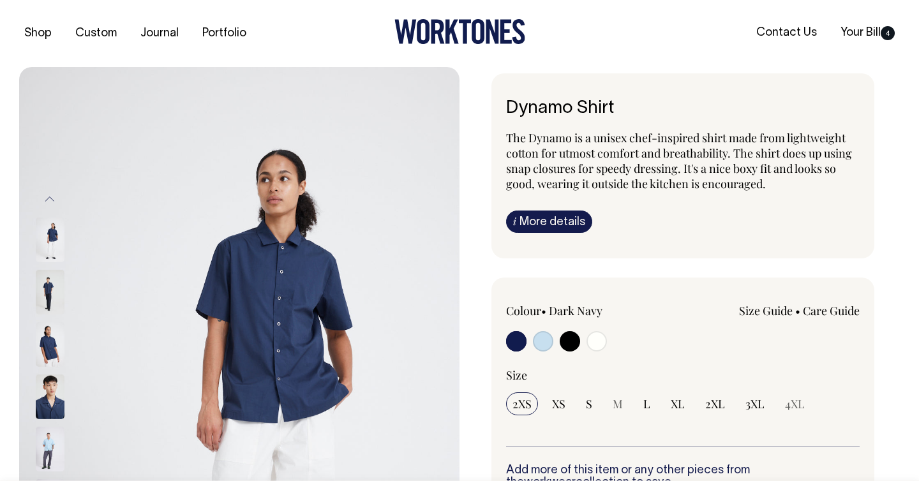
click at [47, 397] on img at bounding box center [50, 397] width 29 height 45
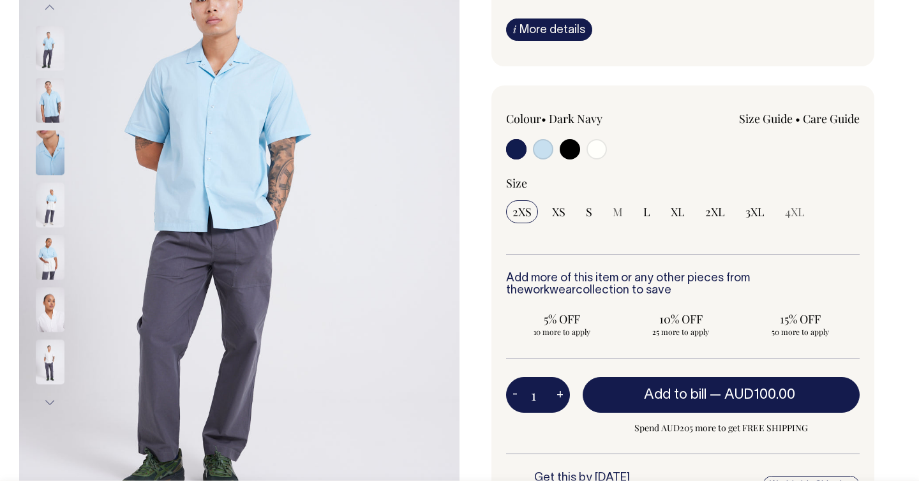
scroll to position [193, 0]
click at [50, 158] on img at bounding box center [50, 152] width 29 height 45
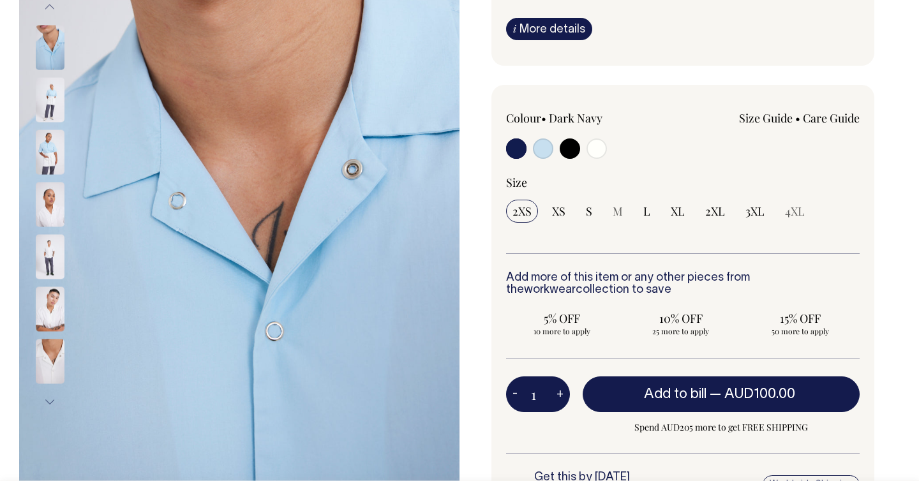
click at [51, 258] on img at bounding box center [50, 256] width 29 height 45
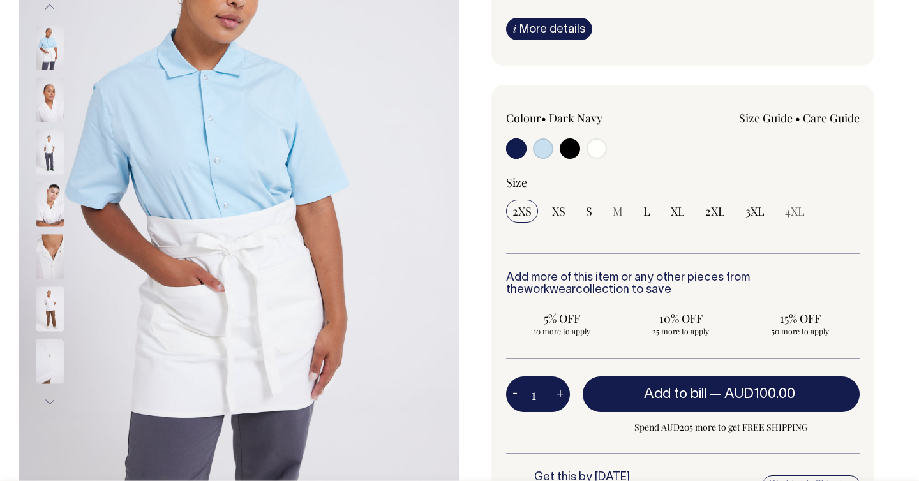
click at [50, 401] on button "Next" at bounding box center [49, 401] width 19 height 29
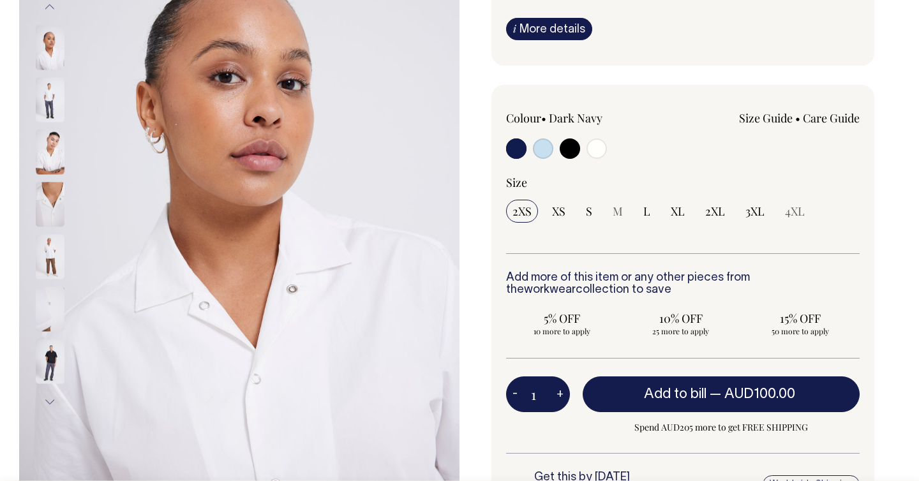
click at [40, 366] on img at bounding box center [50, 361] width 29 height 45
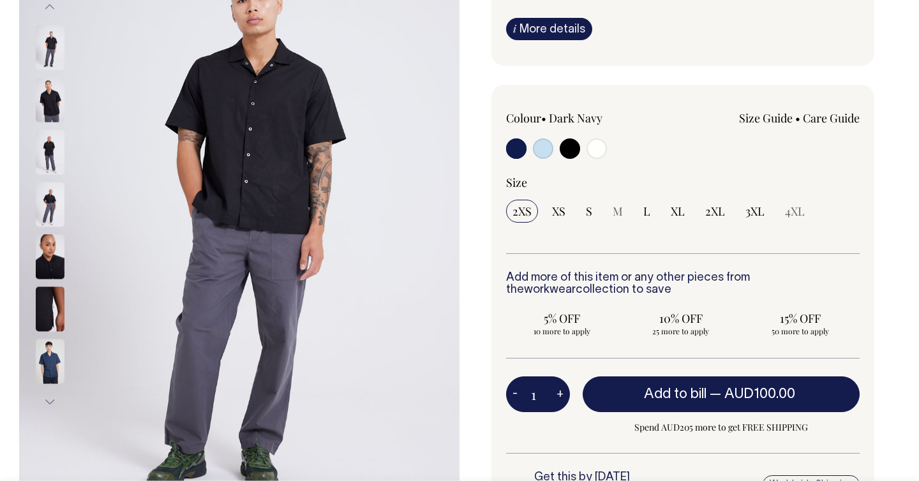
click at [50, 186] on img at bounding box center [50, 204] width 29 height 45
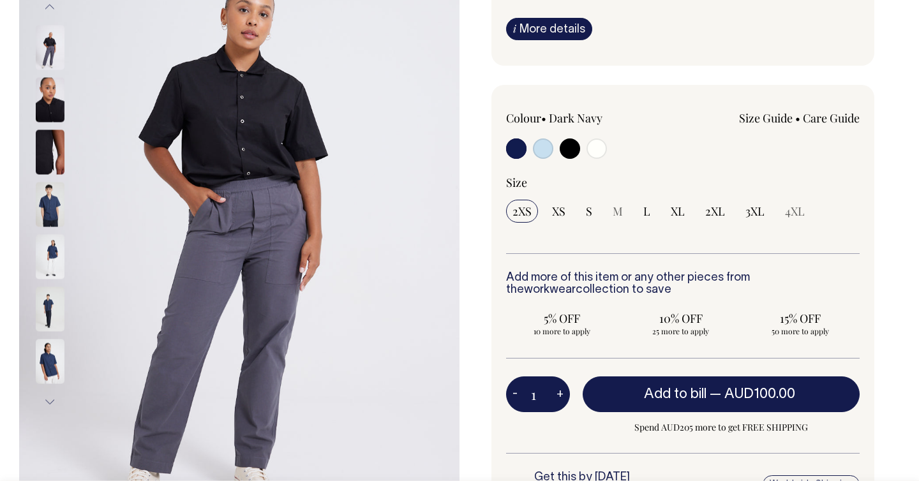
click at [540, 151] on input "radio" at bounding box center [543, 148] width 20 height 20
radio input "true"
select select "True Blue"
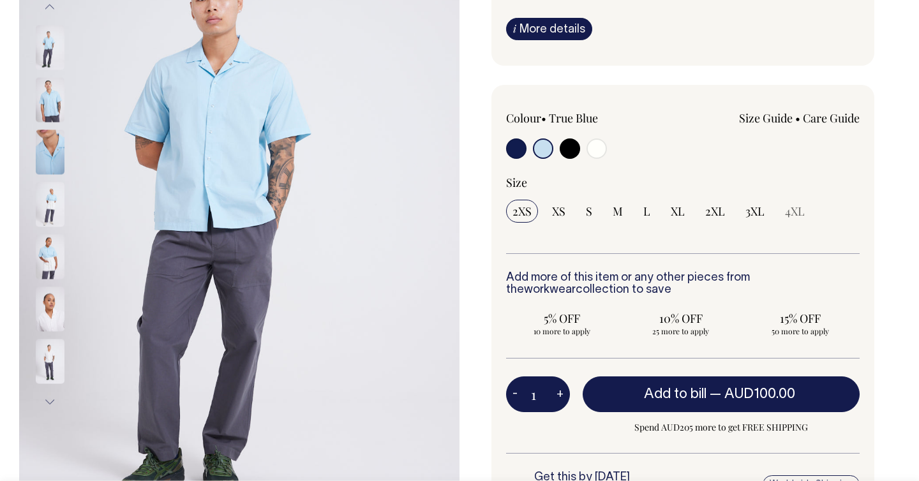
click at [577, 146] on input "radio" at bounding box center [570, 148] width 20 height 20
radio input "true"
select select "Black"
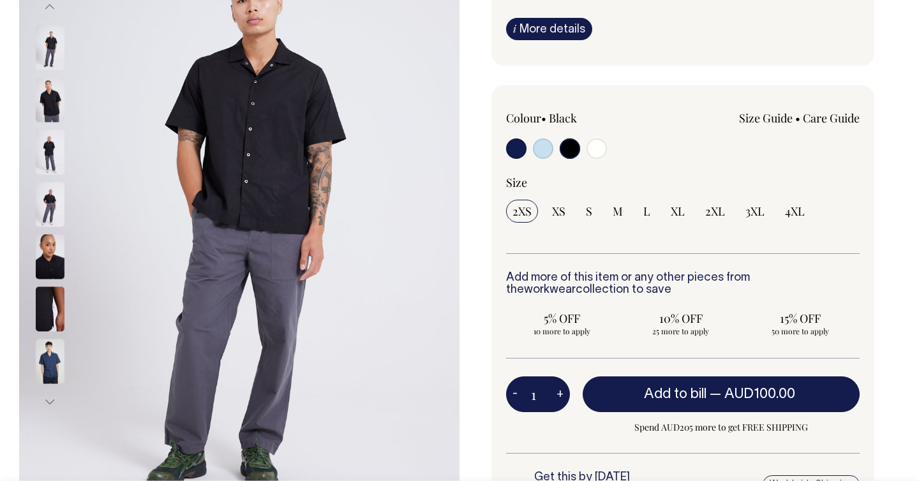
click at [523, 147] on input "radio" at bounding box center [516, 148] width 20 height 20
radio input "true"
select select "Dark Navy"
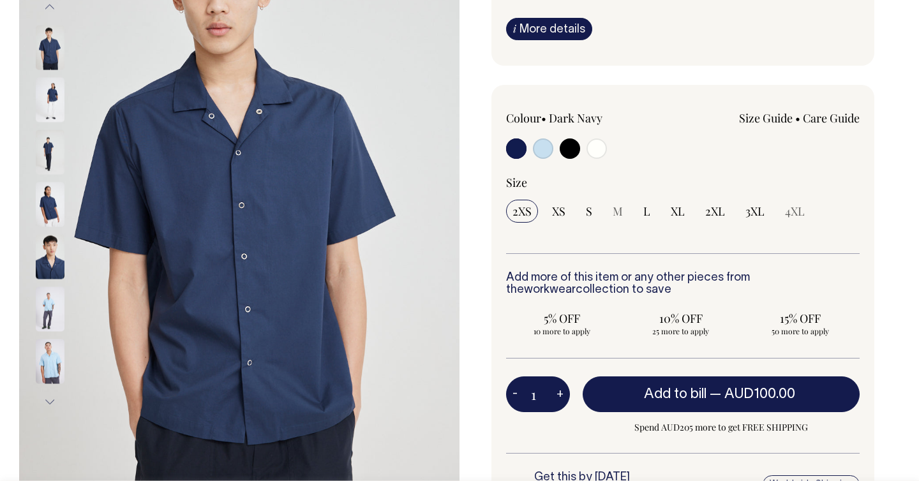
click at [537, 154] on input "radio" at bounding box center [543, 148] width 20 height 20
radio input "true"
select select "True Blue"
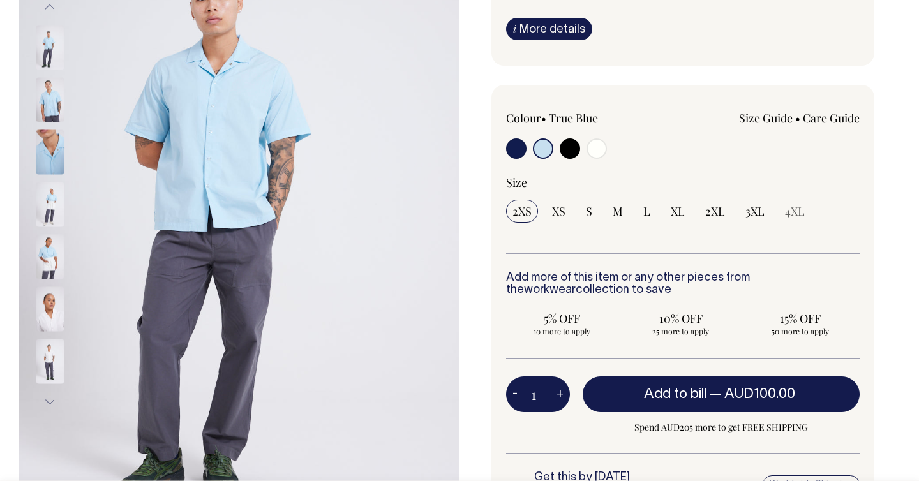
click at [577, 151] on input "radio" at bounding box center [570, 148] width 20 height 20
radio input "true"
select select "Black"
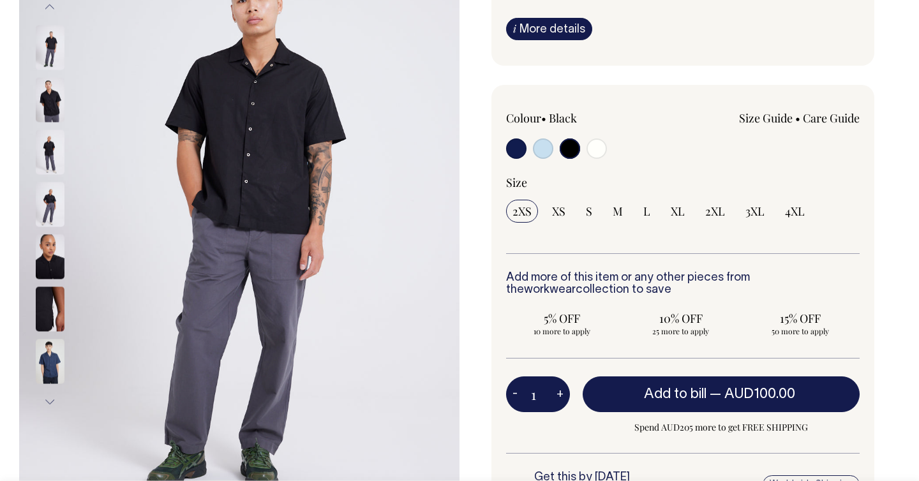
click at [586, 148] on input "radio" at bounding box center [596, 148] width 20 height 20
radio input "true"
select select "Off-White"
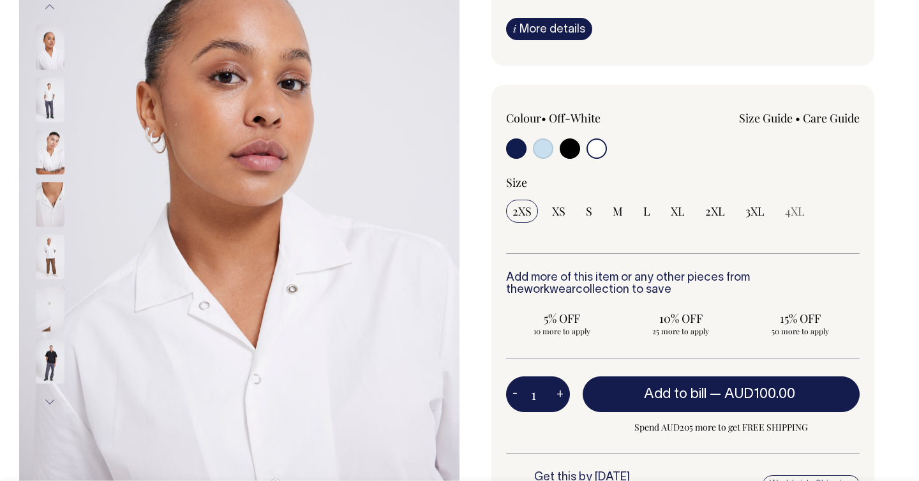
click at [518, 146] on input "radio" at bounding box center [516, 148] width 20 height 20
radio input "true"
select select "Dark Navy"
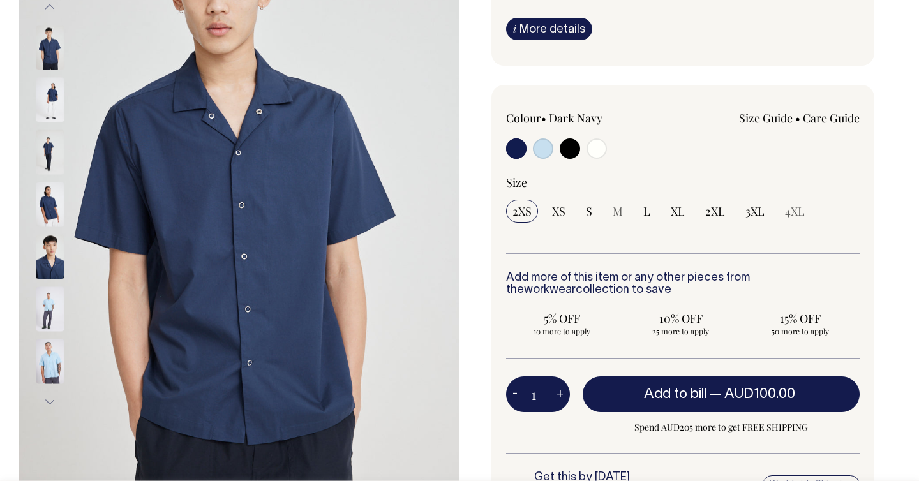
click at [573, 150] on input "radio" at bounding box center [570, 148] width 20 height 20
radio input "true"
select select "Black"
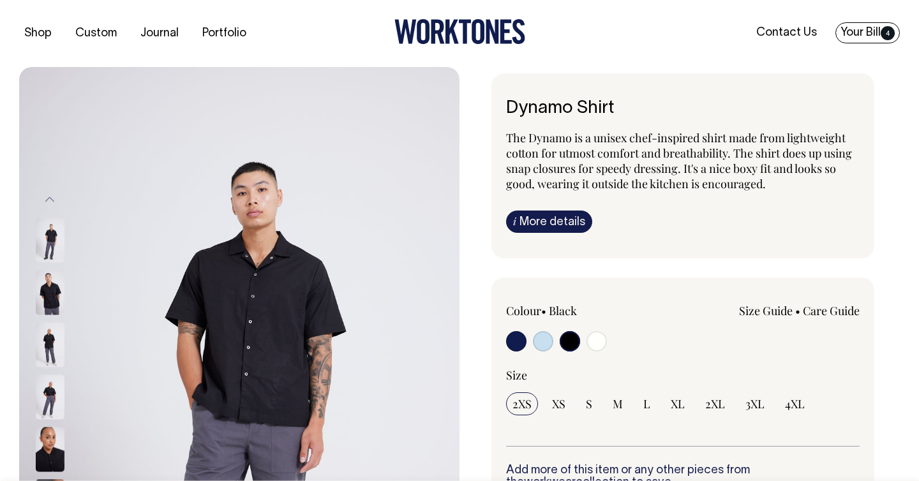
click at [857, 31] on link "Your Bill 4" at bounding box center [867, 32] width 64 height 21
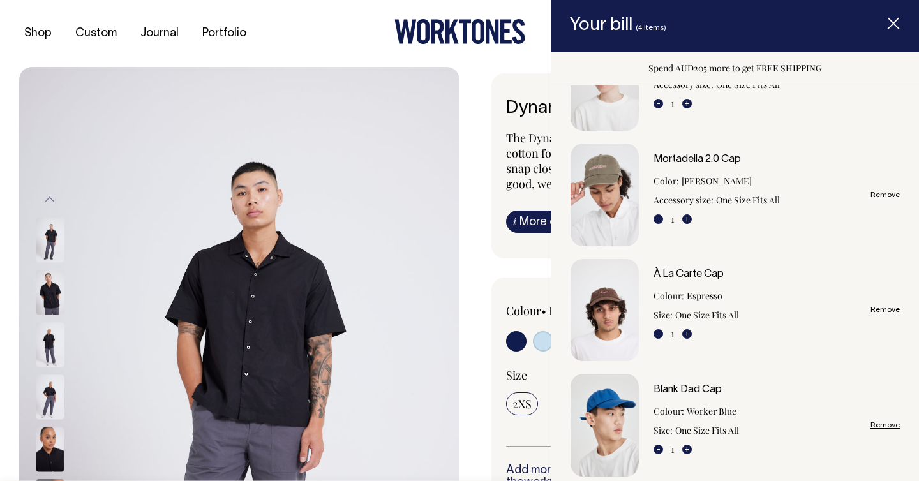
scroll to position [84, 0]
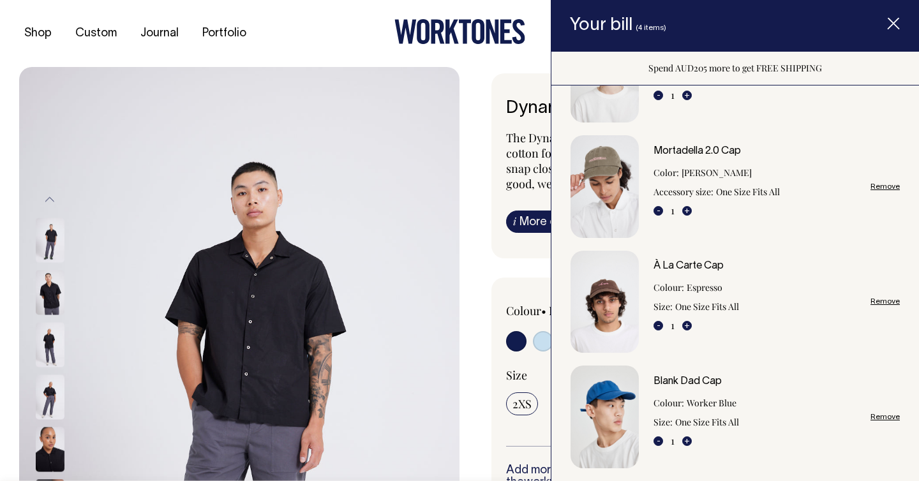
click at [884, 298] on link "Remove" at bounding box center [884, 301] width 29 height 8
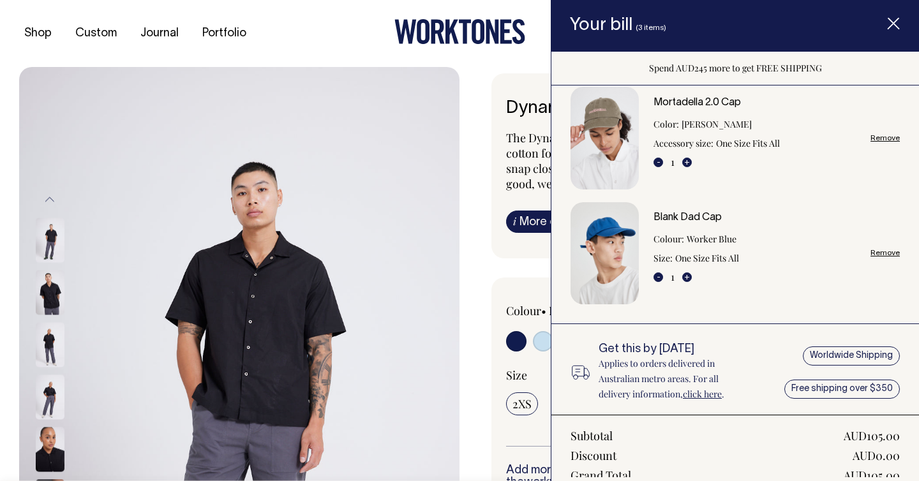
scroll to position [0, 0]
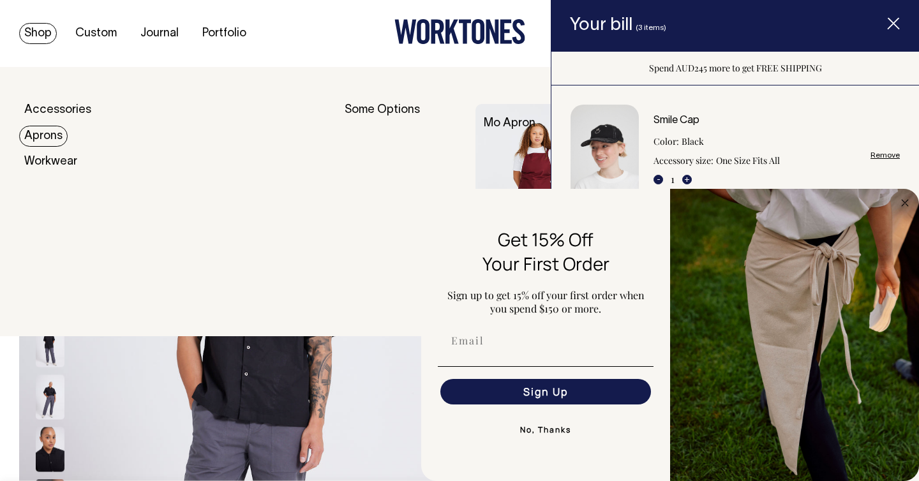
click at [45, 131] on link "Aprons" at bounding box center [43, 136] width 48 height 21
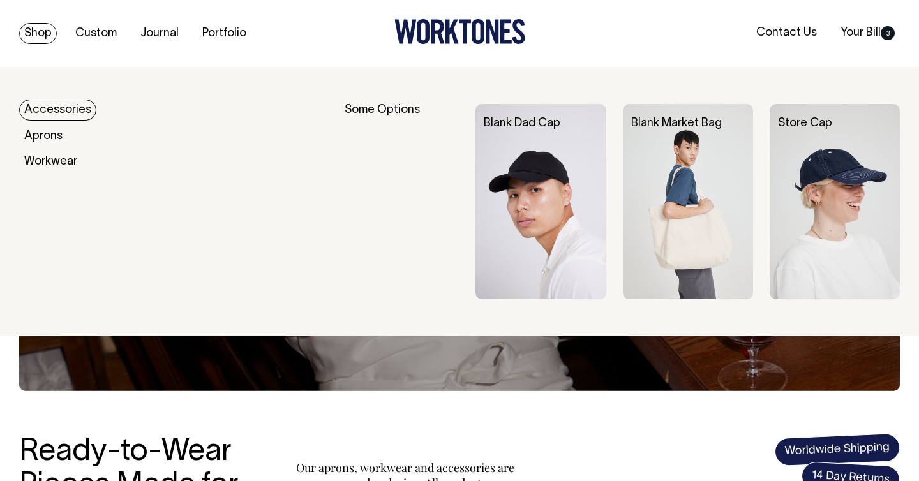
click at [44, 114] on link "Accessories" at bounding box center [57, 110] width 77 height 21
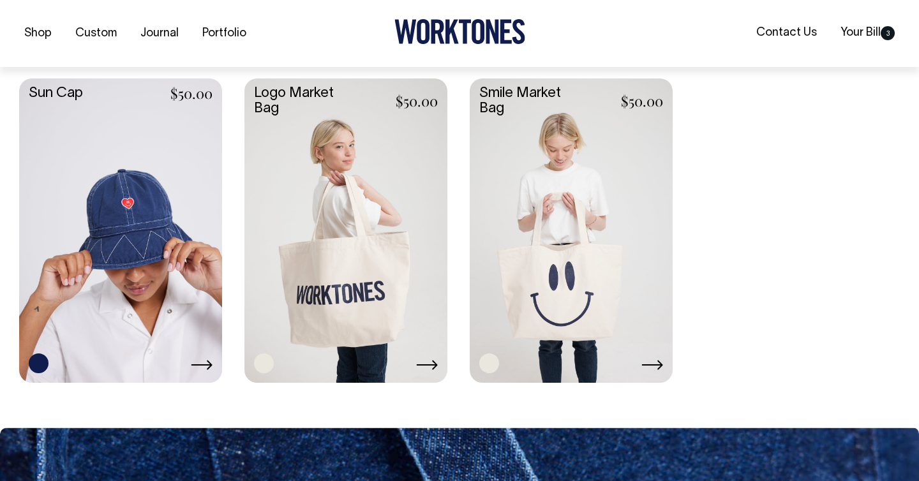
scroll to position [1193, 0]
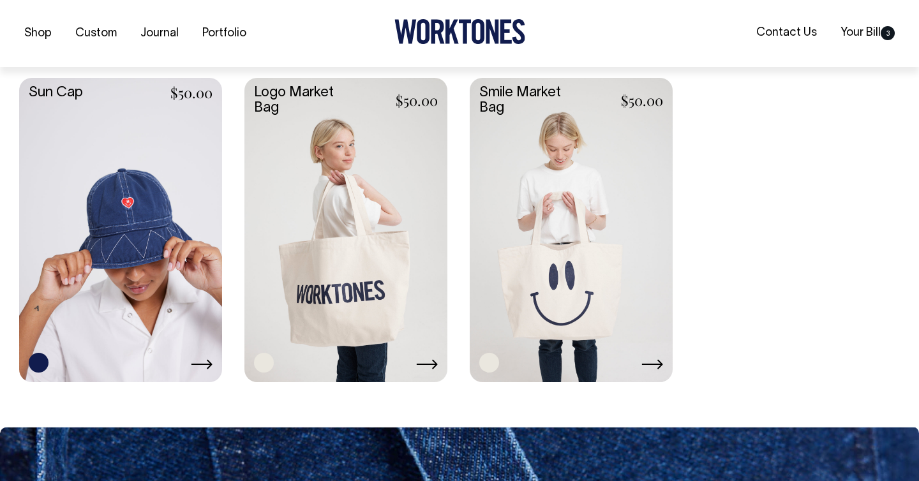
click at [530, 175] on link at bounding box center [571, 229] width 203 height 302
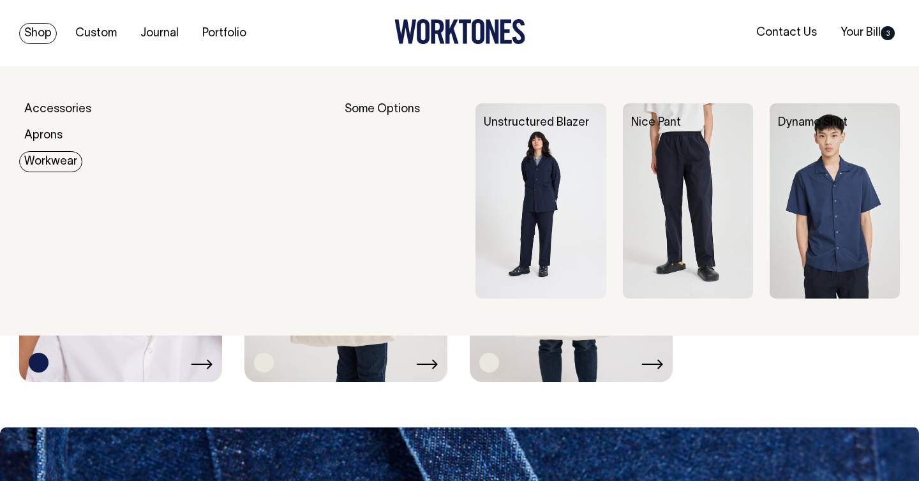
click at [66, 163] on link "Workwear" at bounding box center [50, 161] width 63 height 21
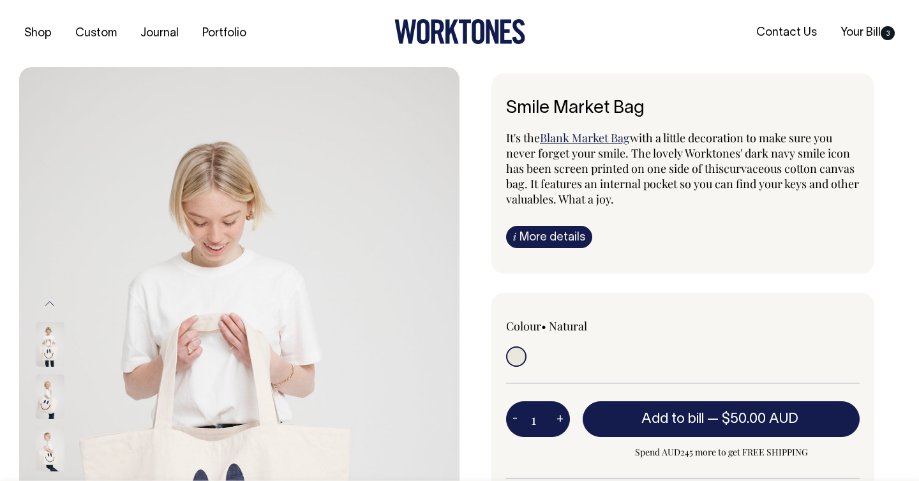
click at [278, 205] on img at bounding box center [239, 397] width 440 height 660
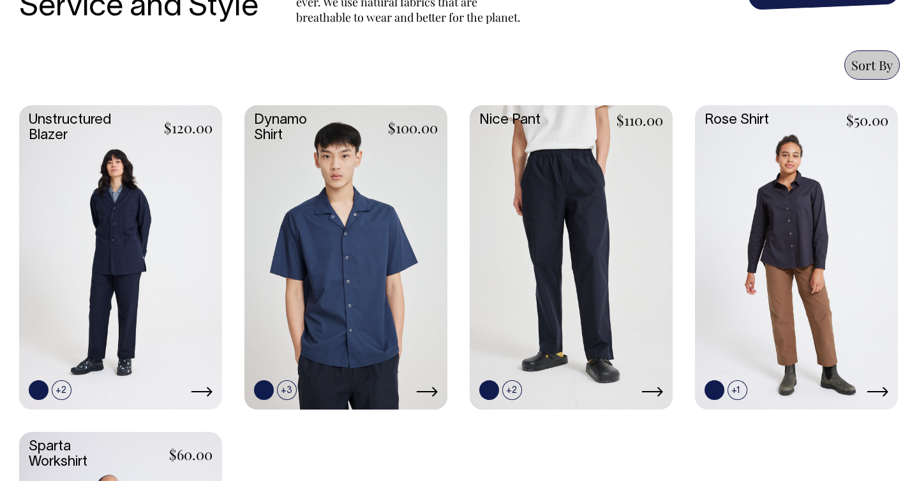
scroll to position [512, 0]
click at [123, 288] on link at bounding box center [120, 256] width 203 height 302
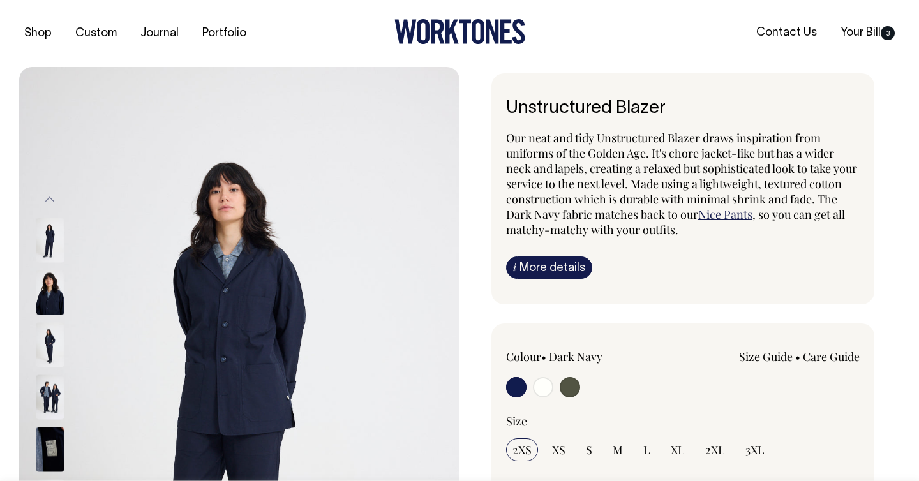
click at [46, 393] on img at bounding box center [50, 397] width 29 height 45
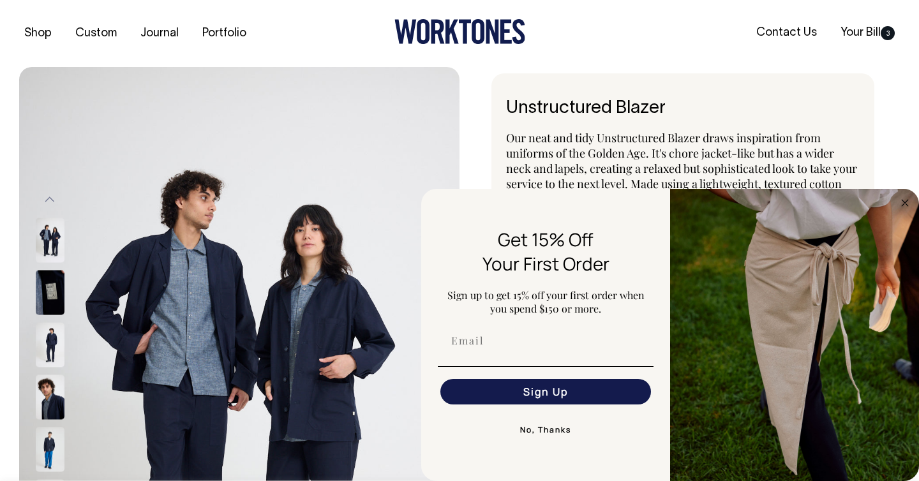
click at [531, 428] on button "No, Thanks" at bounding box center [546, 430] width 216 height 26
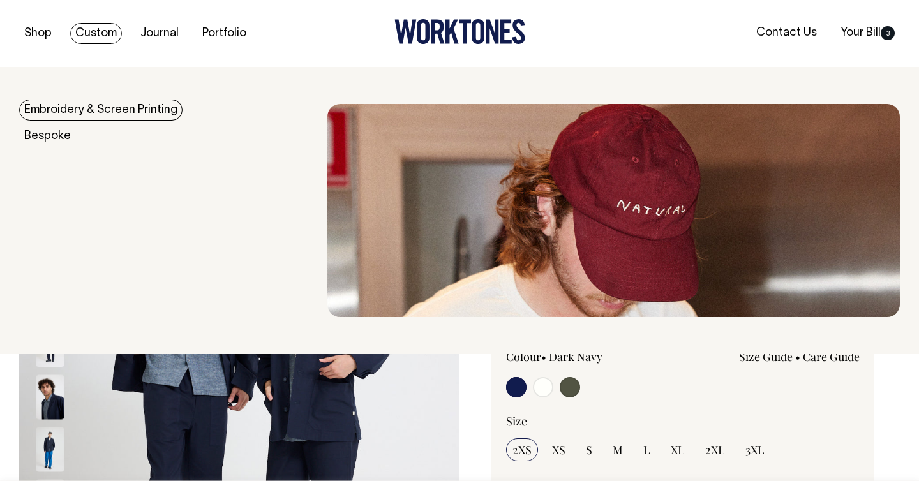
click at [93, 33] on link "Custom" at bounding box center [96, 33] width 52 height 21
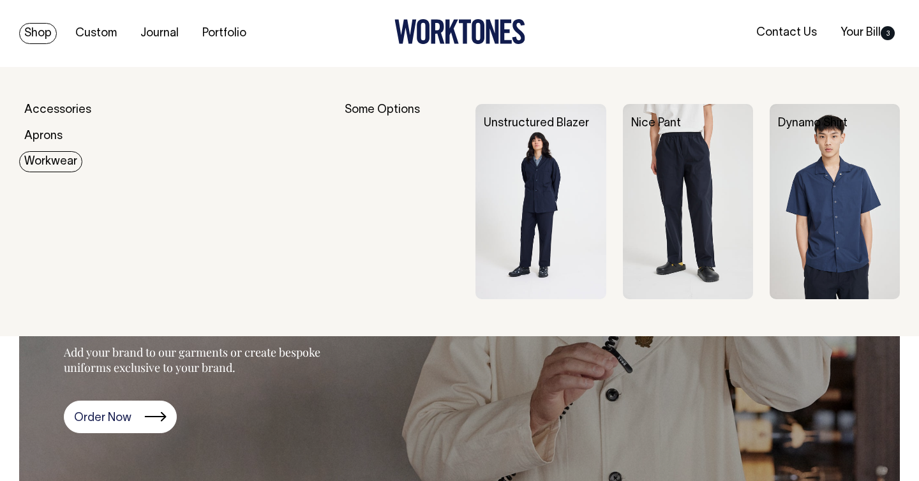
click at [48, 157] on link "Workwear" at bounding box center [50, 161] width 63 height 21
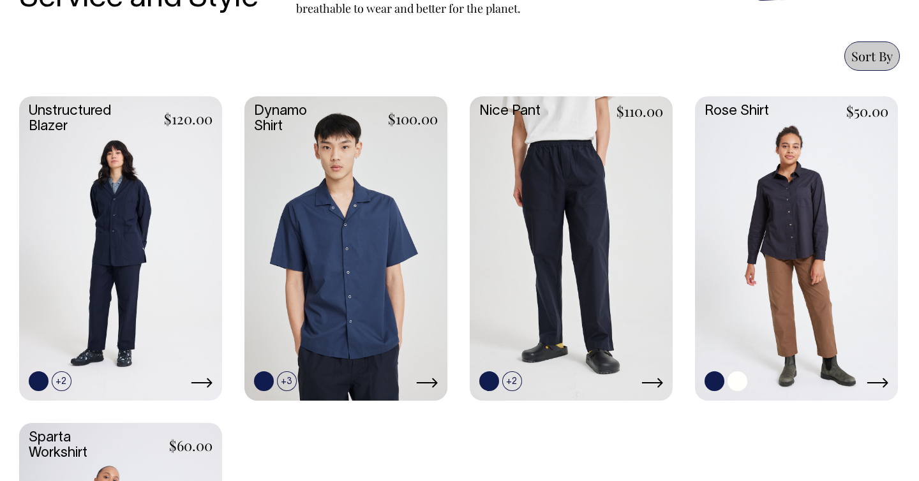
scroll to position [521, 0]
click at [810, 204] on link at bounding box center [796, 247] width 203 height 302
click at [317, 209] on link at bounding box center [345, 247] width 203 height 302
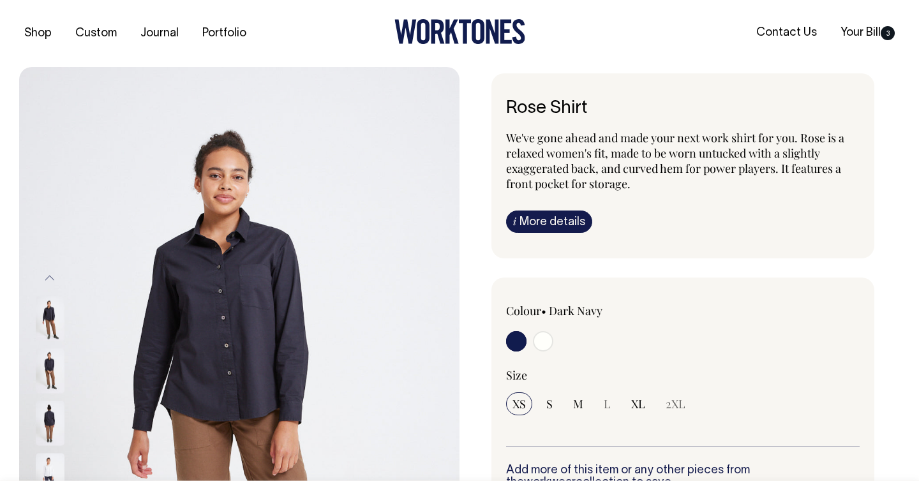
click at [43, 416] on img at bounding box center [50, 423] width 29 height 45
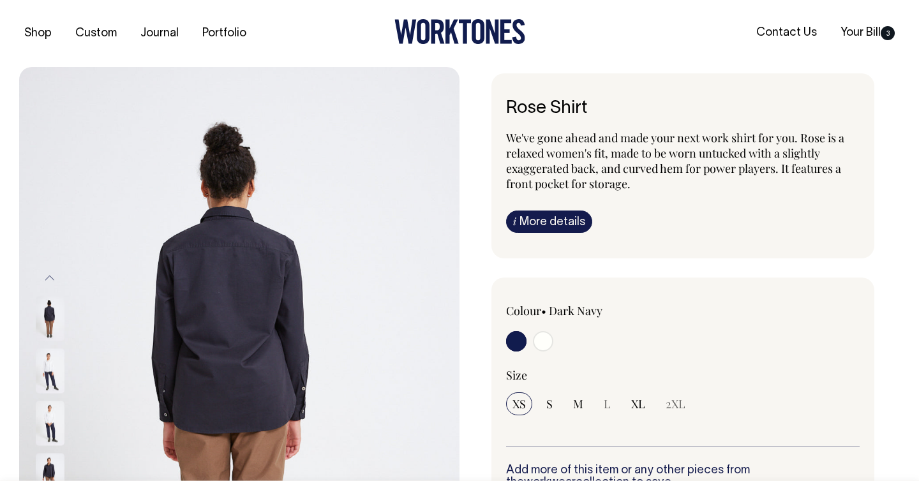
click at [55, 314] on img at bounding box center [50, 318] width 29 height 45
click at [50, 472] on img at bounding box center [50, 475] width 29 height 45
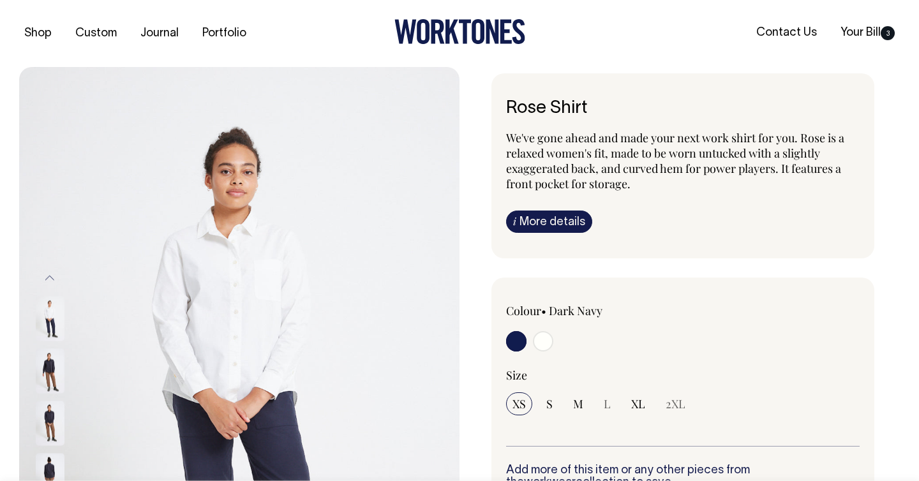
click at [185, 308] on img at bounding box center [239, 397] width 440 height 660
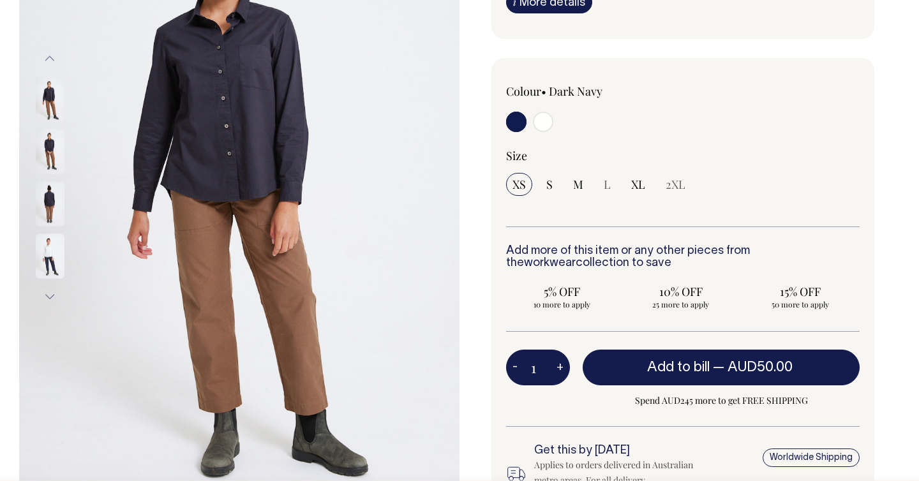
scroll to position [220, 0]
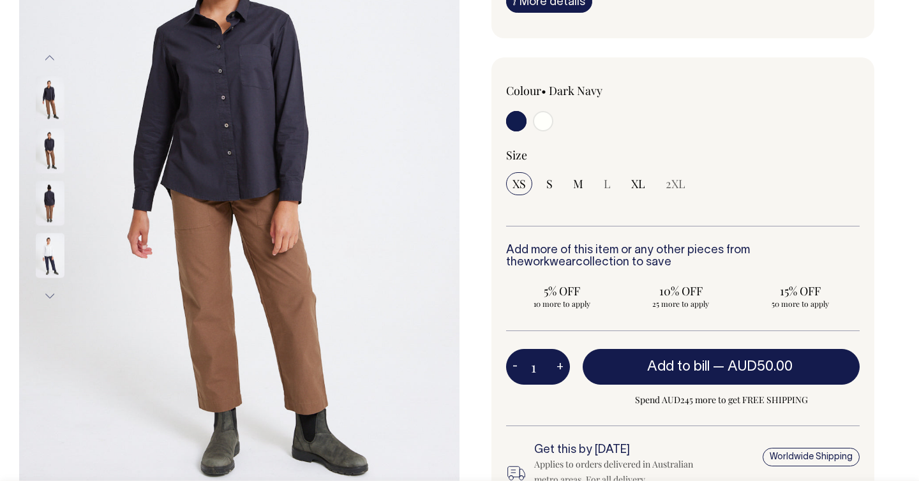
click at [47, 198] on img at bounding box center [50, 203] width 29 height 45
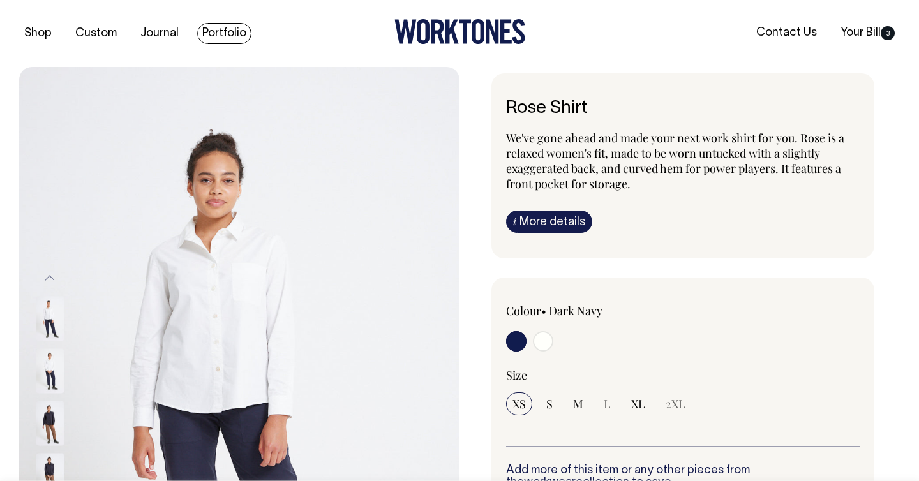
scroll to position [0, 0]
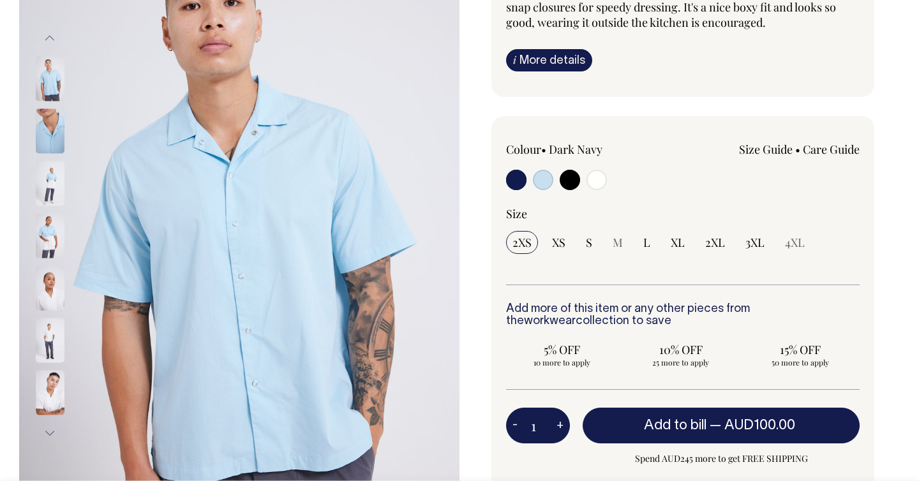
scroll to position [161, 0]
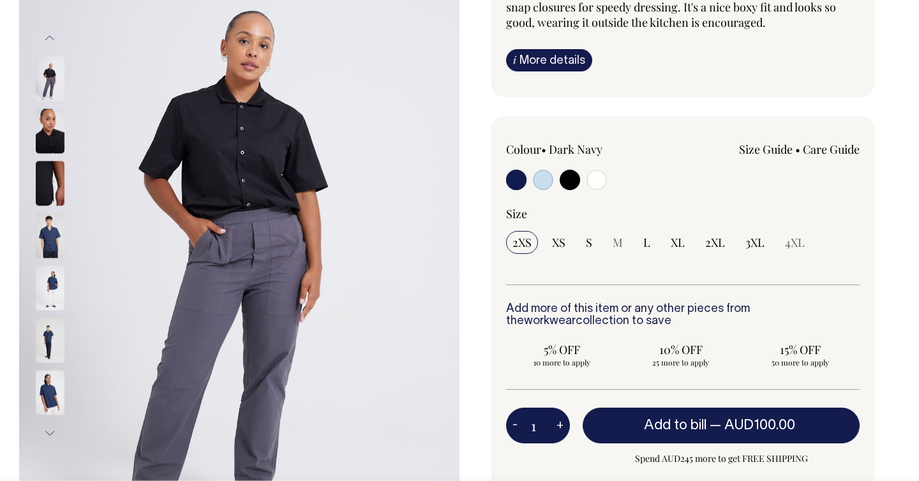
click at [523, 176] on input "radio" at bounding box center [516, 180] width 20 height 20
click at [521, 184] on input "radio" at bounding box center [516, 180] width 20 height 20
click at [512, 179] on input "radio" at bounding box center [516, 180] width 20 height 20
click at [538, 185] on input "radio" at bounding box center [543, 180] width 20 height 20
radio input "true"
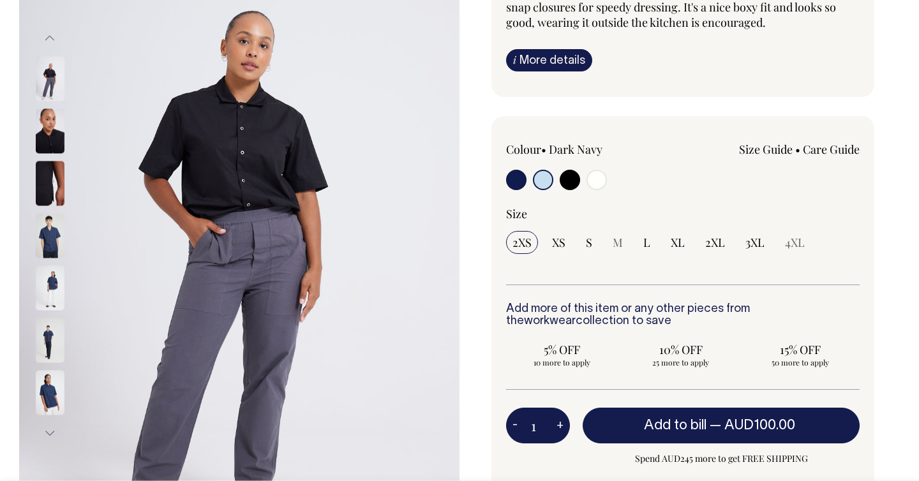
radio input "true"
select select "True Blue"
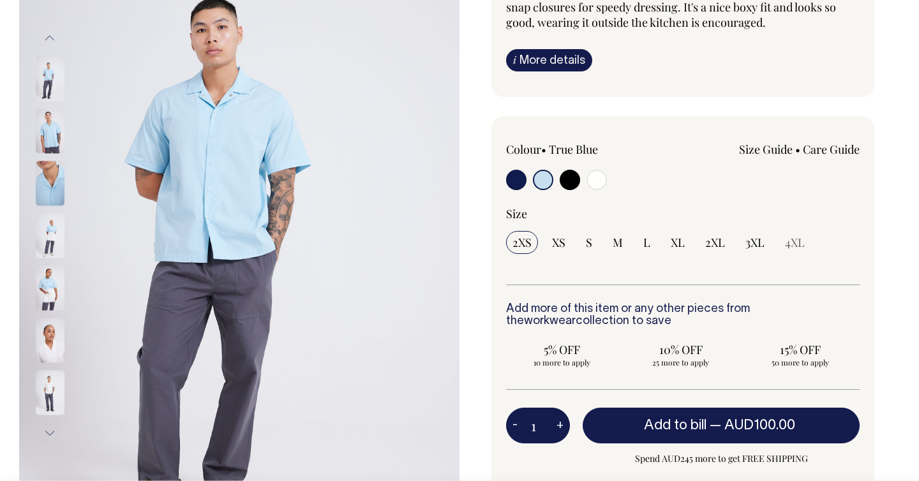
click at [513, 181] on input "radio" at bounding box center [516, 180] width 20 height 20
radio input "true"
select select "Dark Navy"
